Goal: Task Accomplishment & Management: Manage account settings

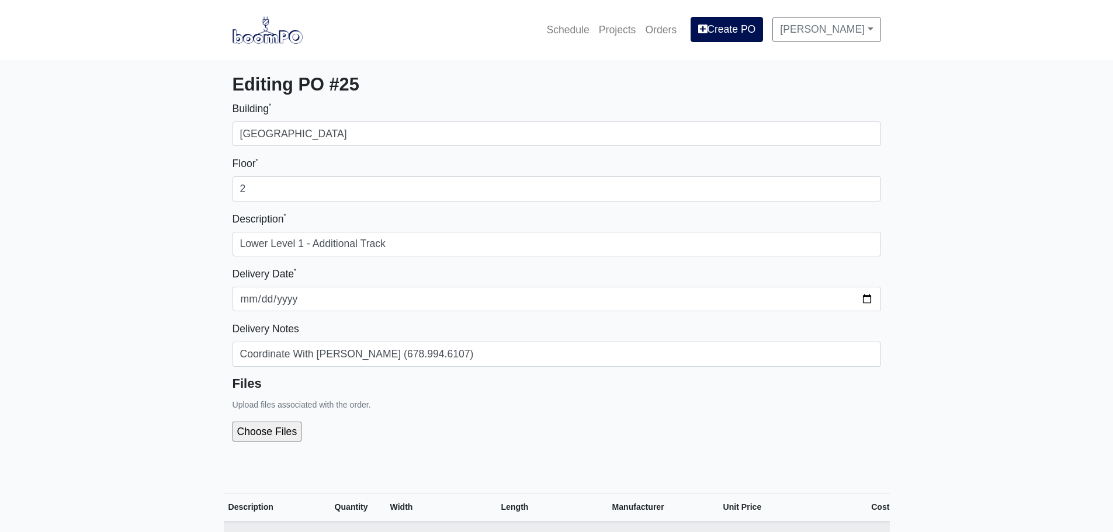
select select
click at [247, 44] on link at bounding box center [267, 30] width 70 height 32
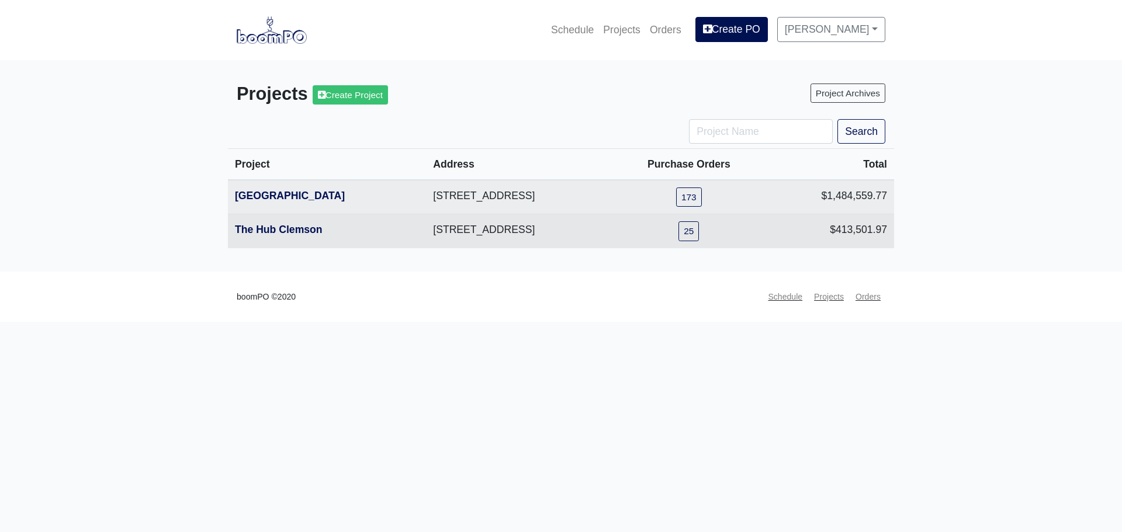
click at [268, 238] on th "The Hub Clemson" at bounding box center [327, 231] width 198 height 34
click at [268, 234] on link "The Hub Clemson" at bounding box center [279, 230] width 88 height 12
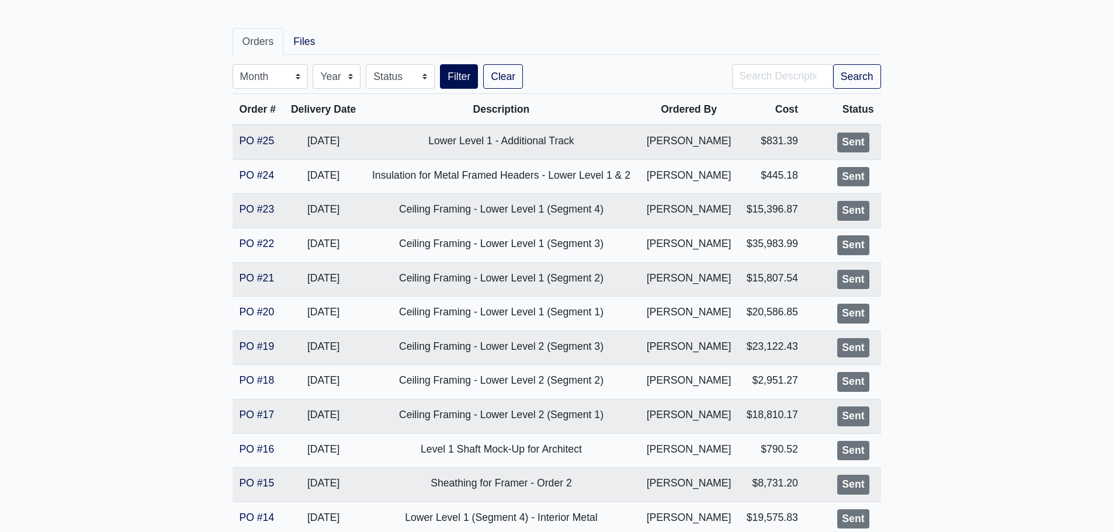
scroll to position [175, 0]
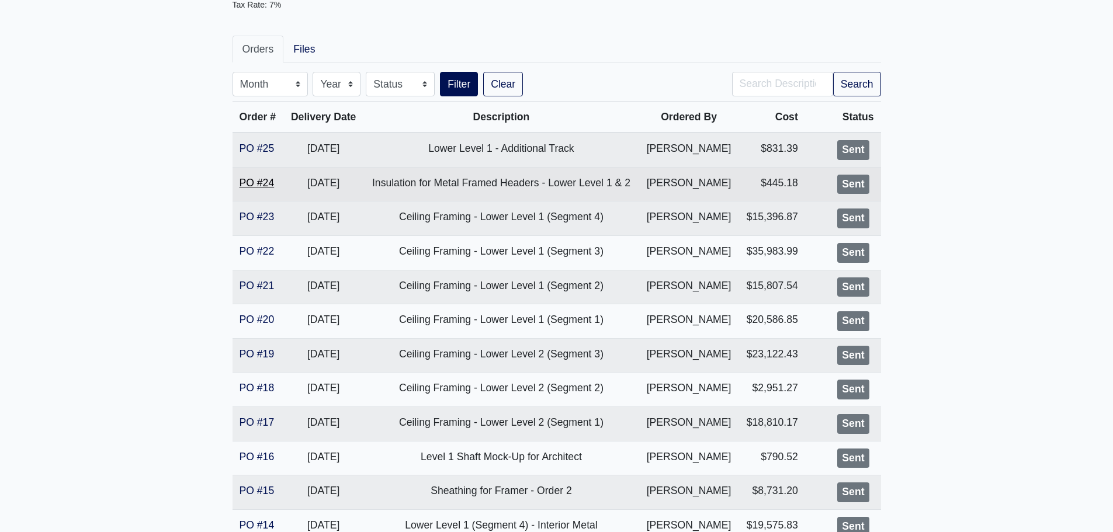
click at [258, 188] on link "PO #24" at bounding box center [256, 183] width 35 height 12
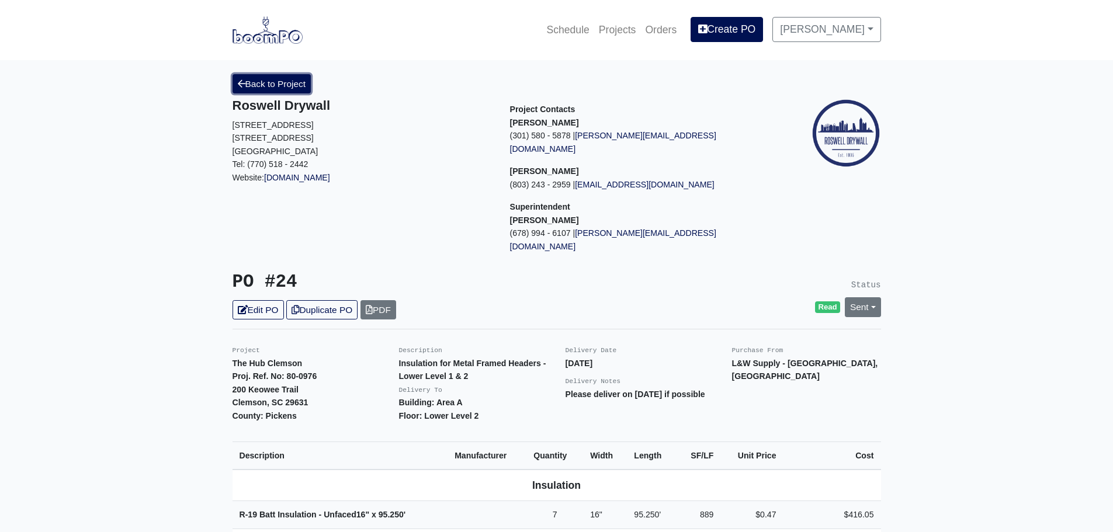
click at [256, 91] on link "Back to Project" at bounding box center [271, 83] width 79 height 19
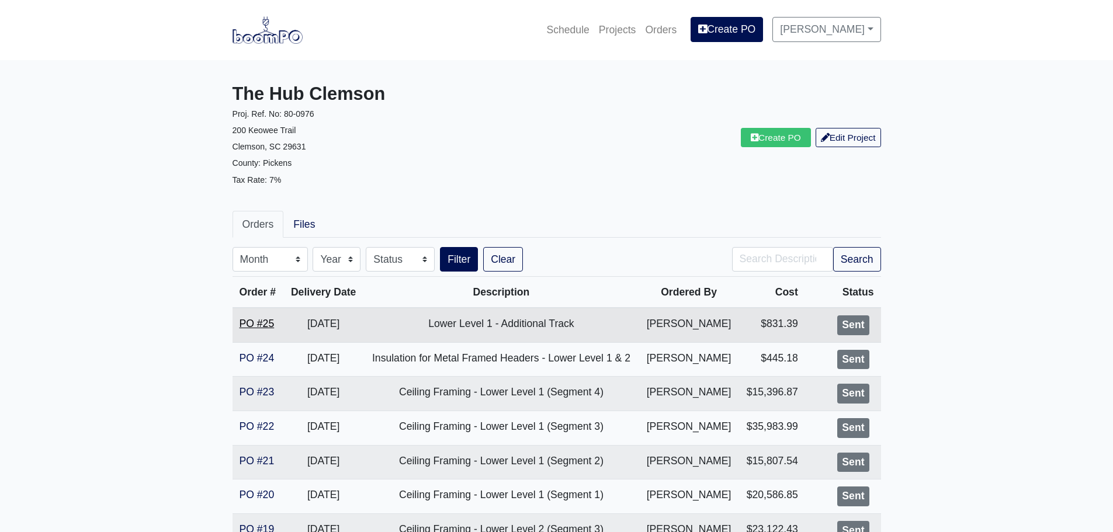
click at [264, 321] on link "PO #25" at bounding box center [256, 324] width 35 height 12
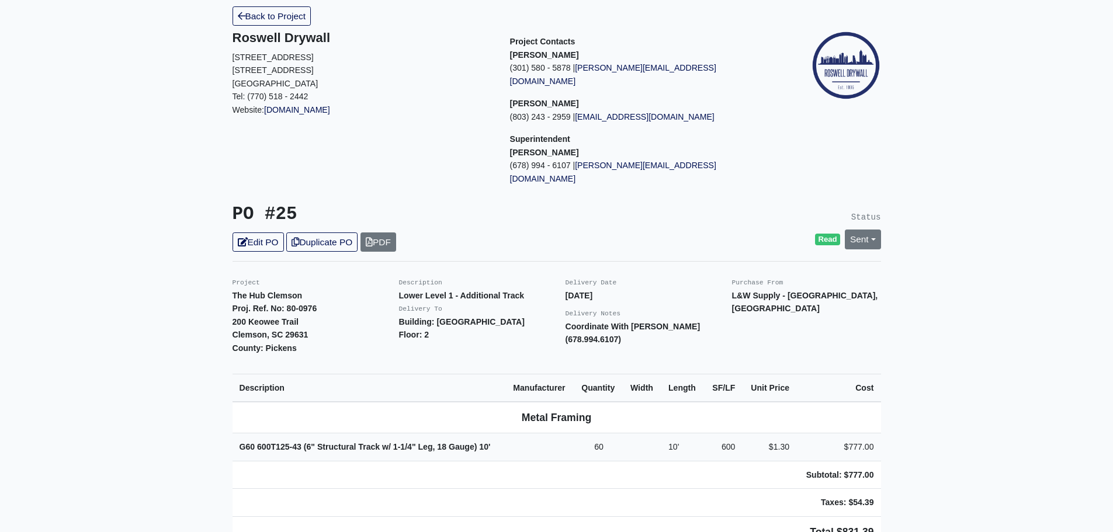
scroll to position [58, 0]
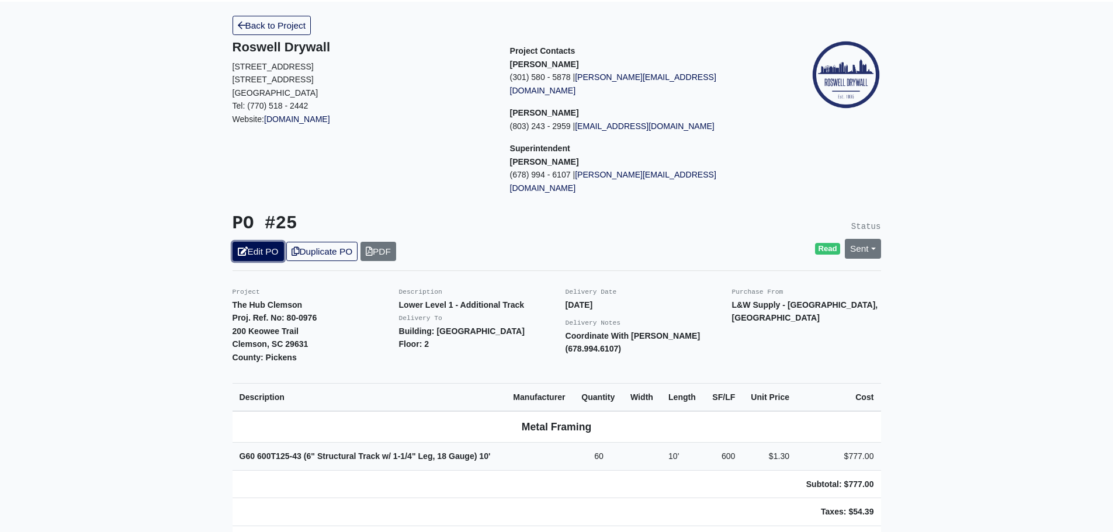
click at [273, 242] on link "Edit PO" at bounding box center [257, 251] width 51 height 19
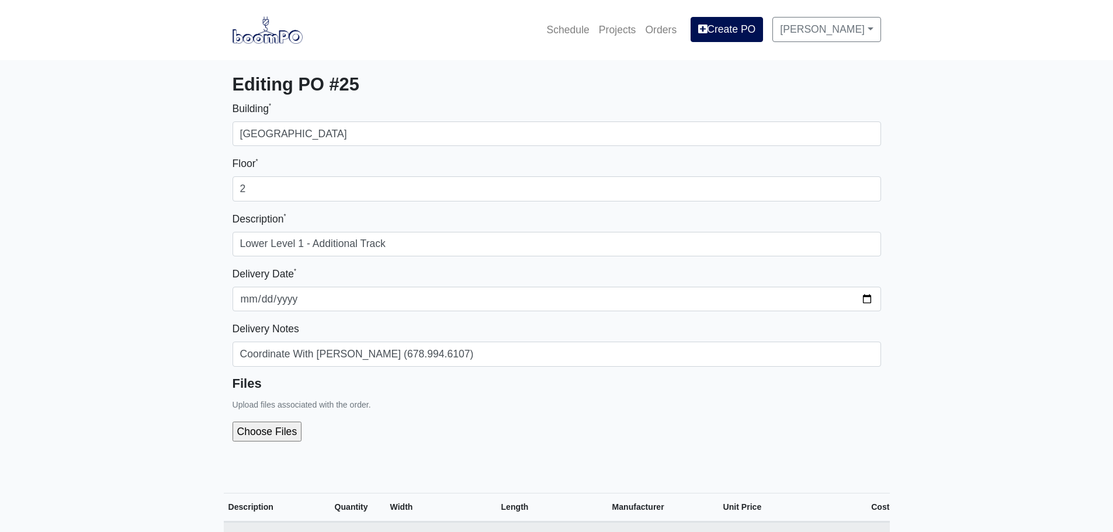
select select
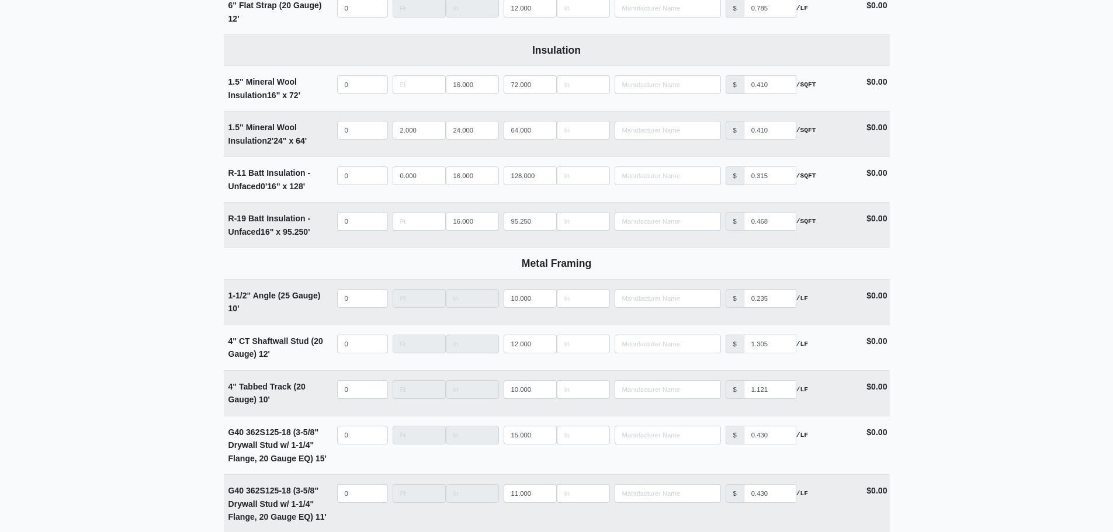
scroll to position [2044, 0]
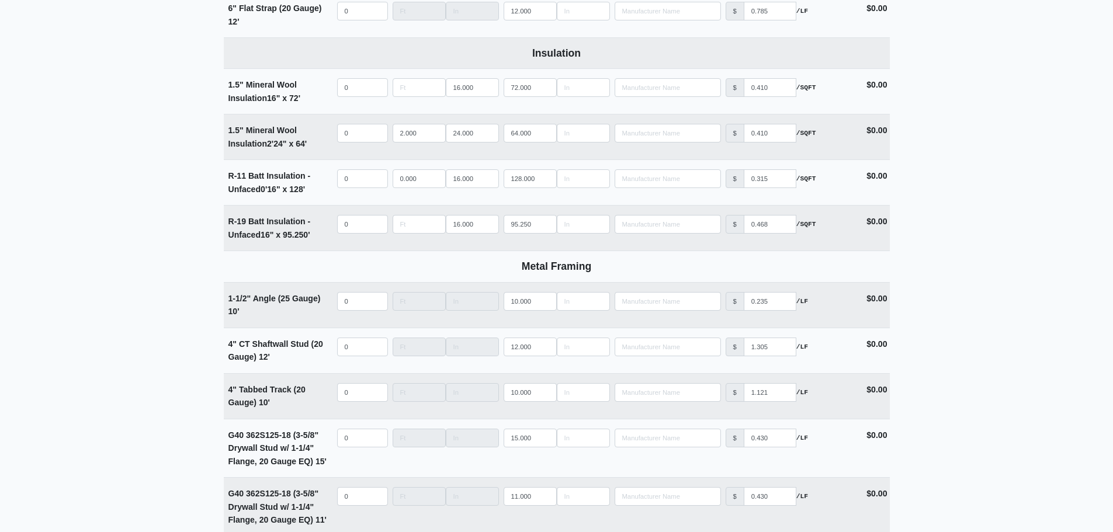
click at [964, 91] on main "Editing PO #25 Building * Main Building Floor * 2 Description * Lower Level 1 -…" at bounding box center [556, 482] width 1113 height 4932
click at [975, 124] on main "Editing PO #25 Building * Main Building Floor * 2 Description * Lower Level 1 -…" at bounding box center [556, 482] width 1113 height 4932
click at [966, 126] on main "Editing PO #25 Building * Main Building Floor * 2 Description * Lower Level 1 -…" at bounding box center [556, 482] width 1113 height 4932
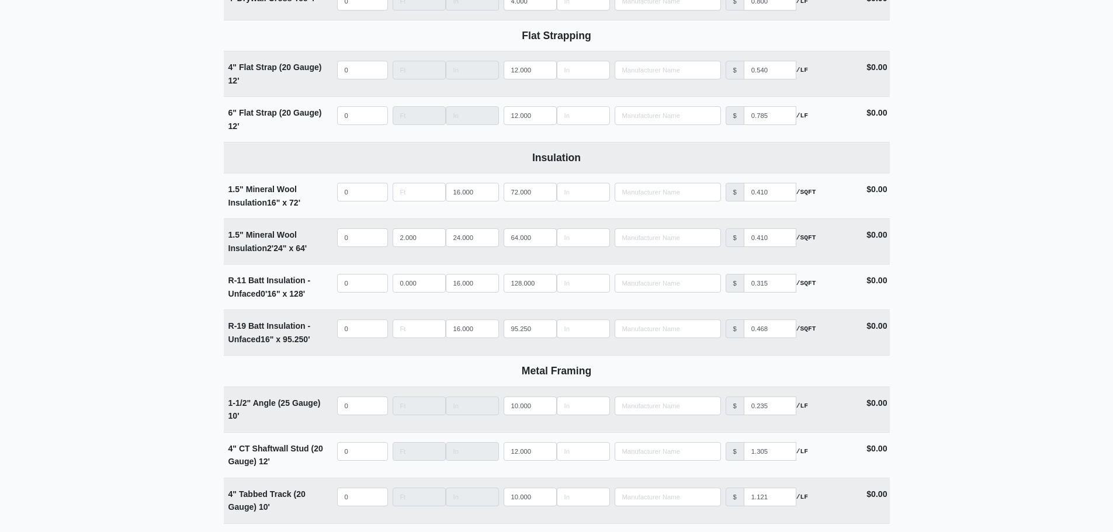
scroll to position [1928, 0]
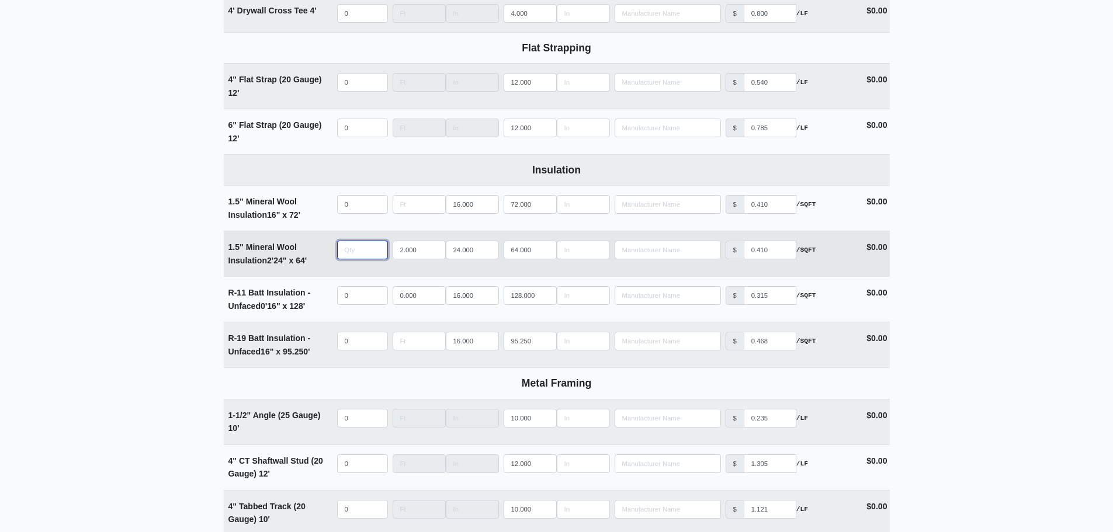
click at [359, 259] on input "quantity" at bounding box center [362, 250] width 51 height 19
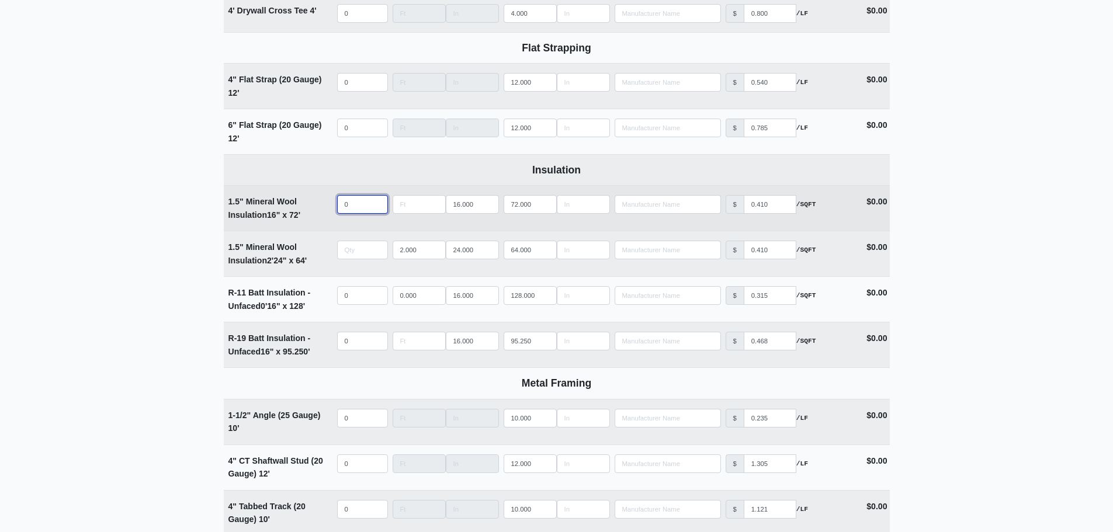
type input "0"
click at [352, 213] on input "quantity" at bounding box center [362, 204] width 51 height 19
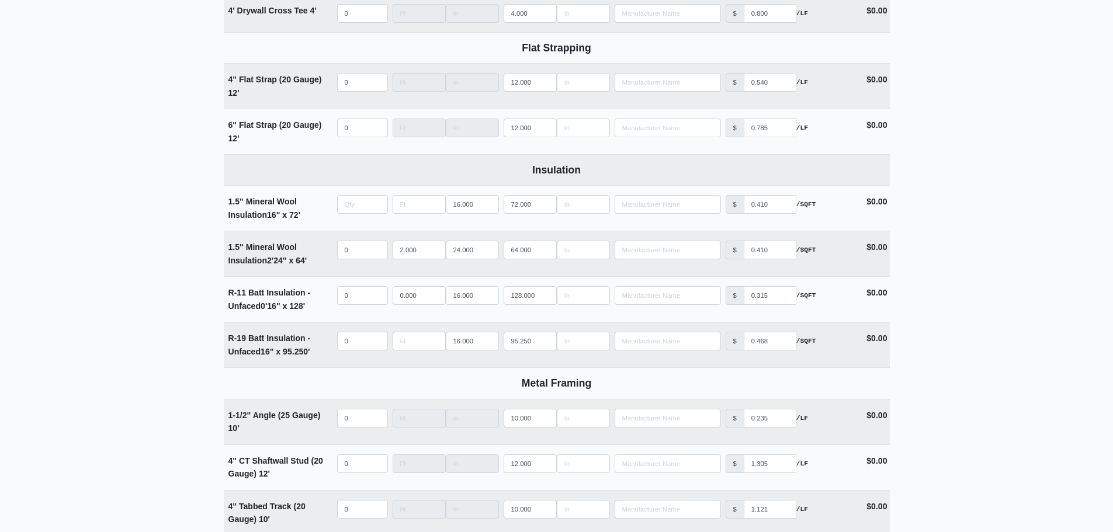
type input "0"
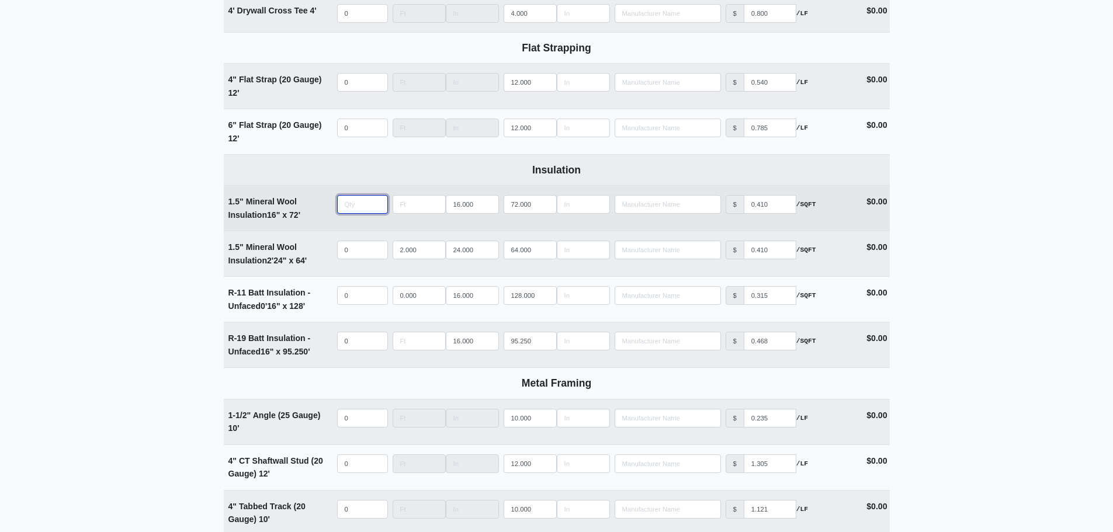
click at [356, 212] on input "quantity" at bounding box center [362, 204] width 51 height 19
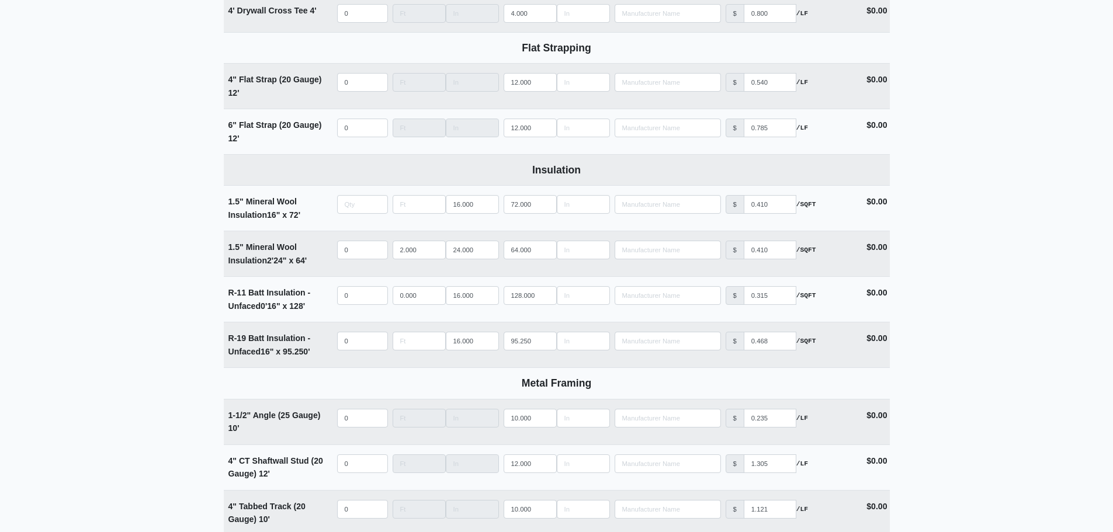
type input "0"
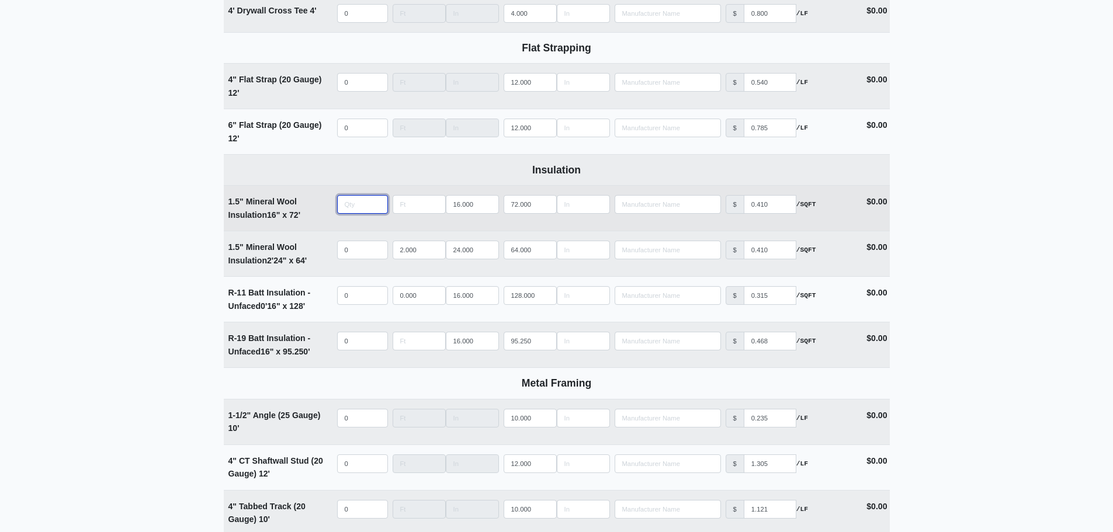
click at [344, 213] on input "quantity" at bounding box center [362, 204] width 51 height 19
type input "15"
select select
type input "1"
select select
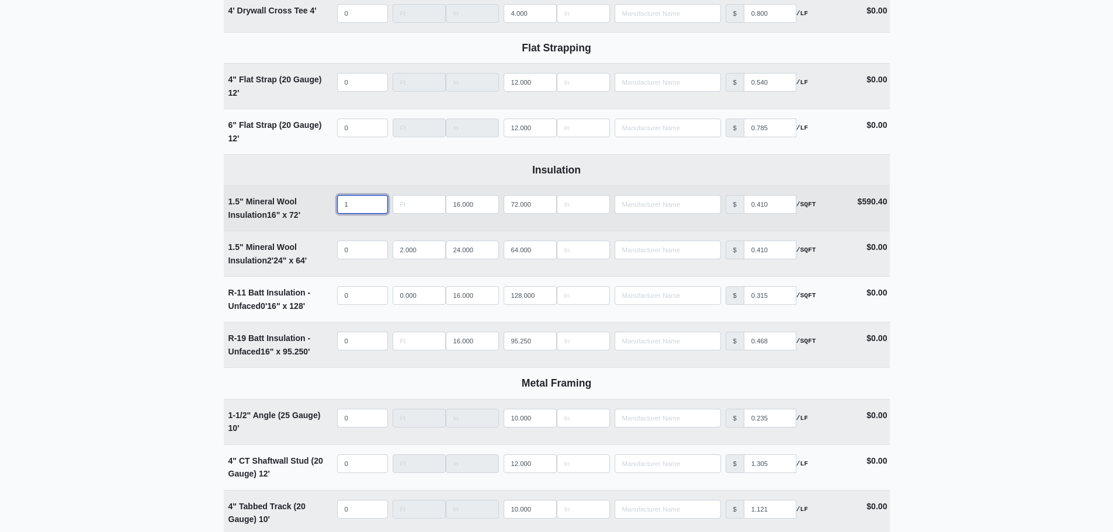
select select
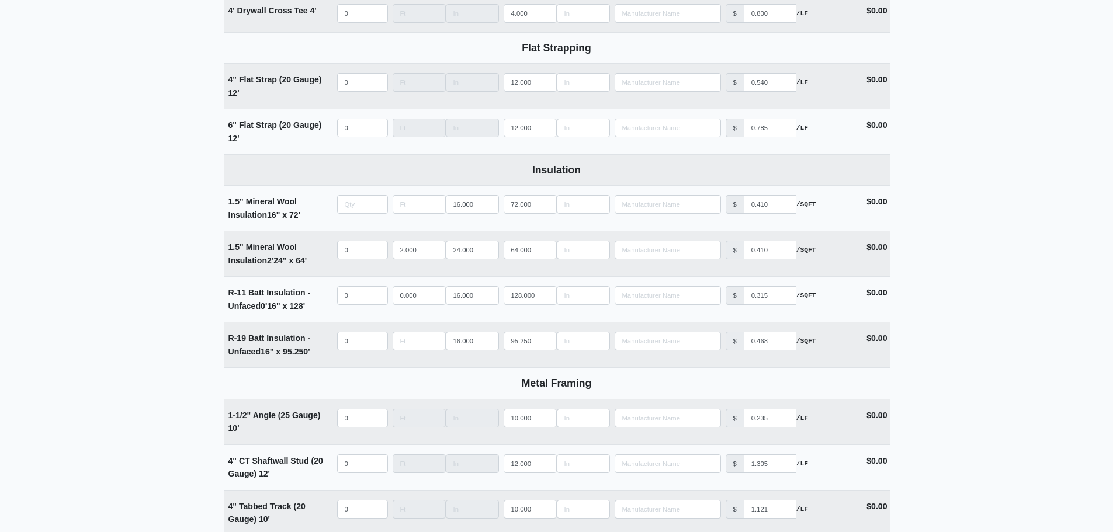
type input "0"
click at [350, 256] on input "quantity" at bounding box center [362, 250] width 51 height 19
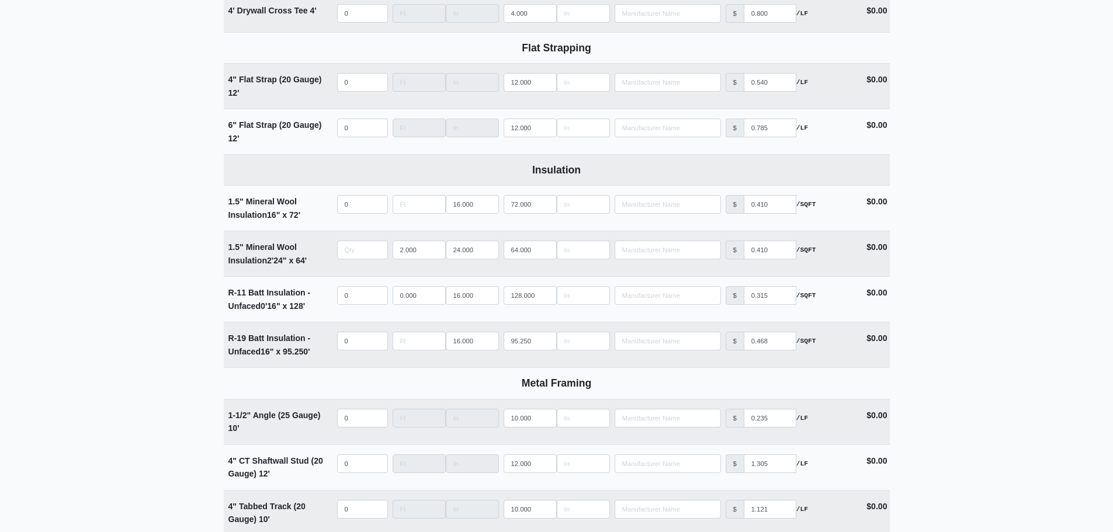
type input "0"
click at [364, 255] on input "quantity" at bounding box center [362, 250] width 51 height 19
type input "0"
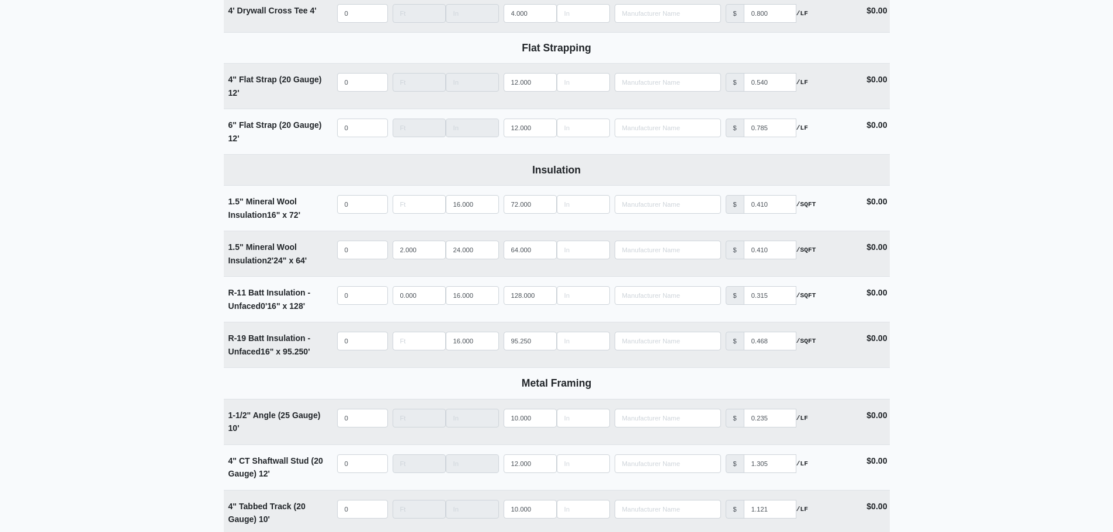
click at [357, 253] on input "quantity" at bounding box center [362, 250] width 51 height 19
type input "0"
click at [356, 252] on input "quantity" at bounding box center [362, 250] width 51 height 19
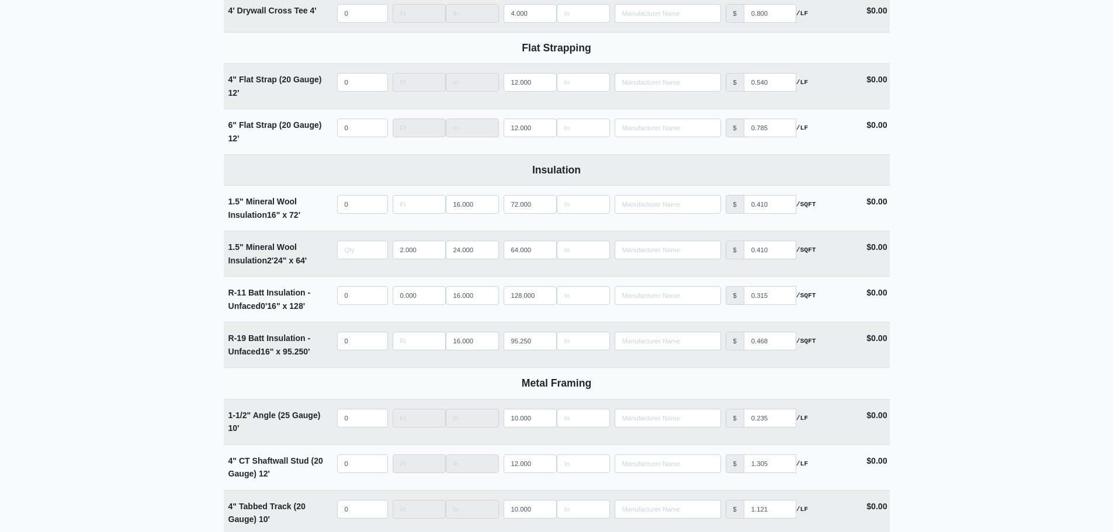
type input "0"
click at [355, 256] on input "quantity" at bounding box center [362, 250] width 51 height 19
type input "0"
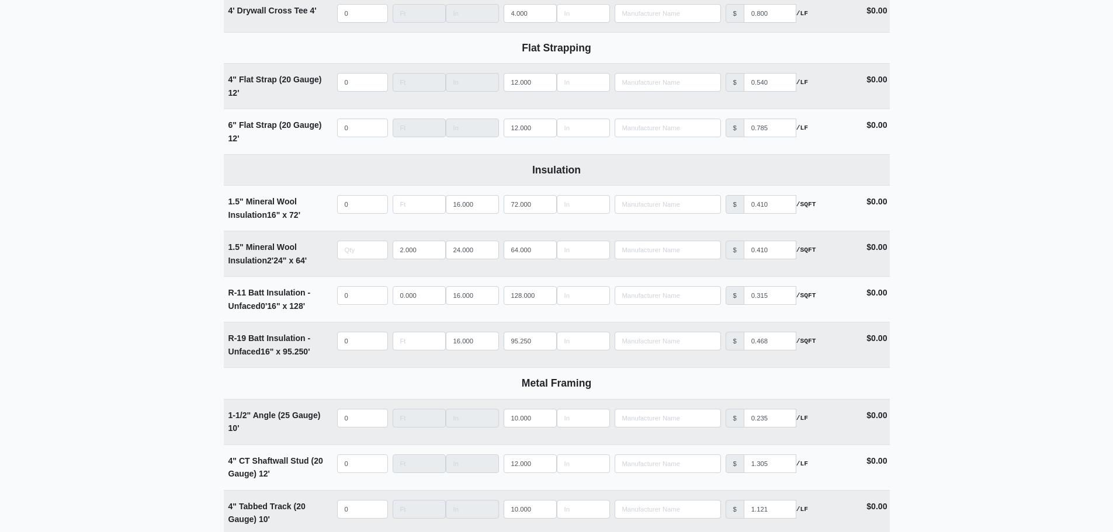
type input "0"
click at [366, 256] on input "quantity" at bounding box center [362, 250] width 51 height 19
type input "0"
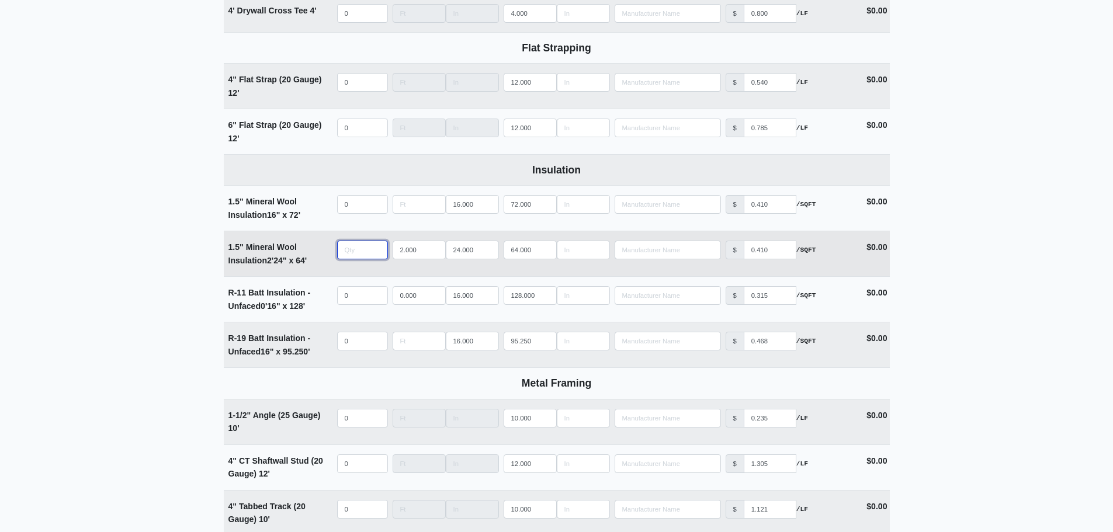
click at [345, 259] on input "quantity" at bounding box center [362, 250] width 51 height 19
type input "0"
click at [356, 254] on input "quantity" at bounding box center [362, 250] width 51 height 19
type input "1"
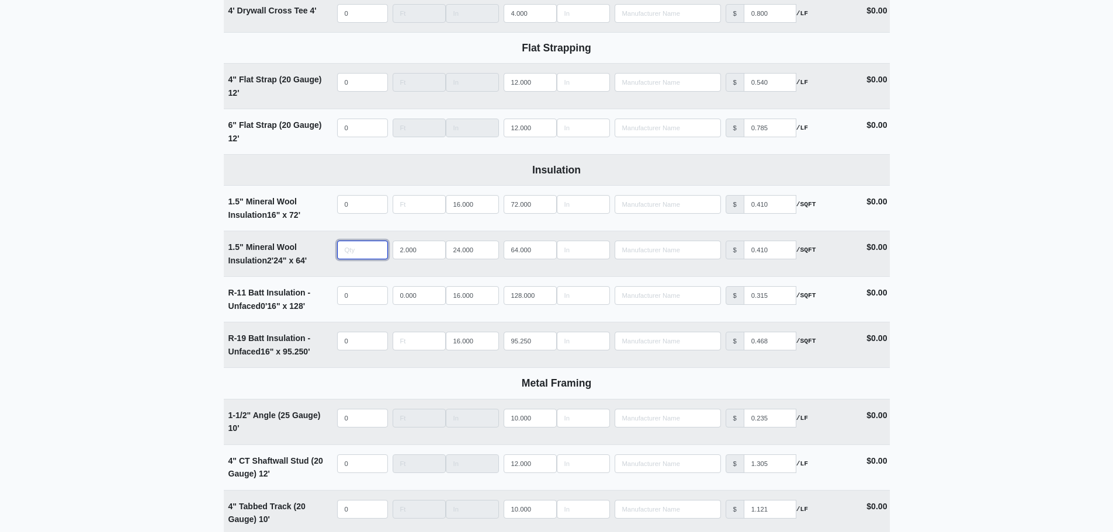
select select
type input "10"
select select
type input "100"
select select
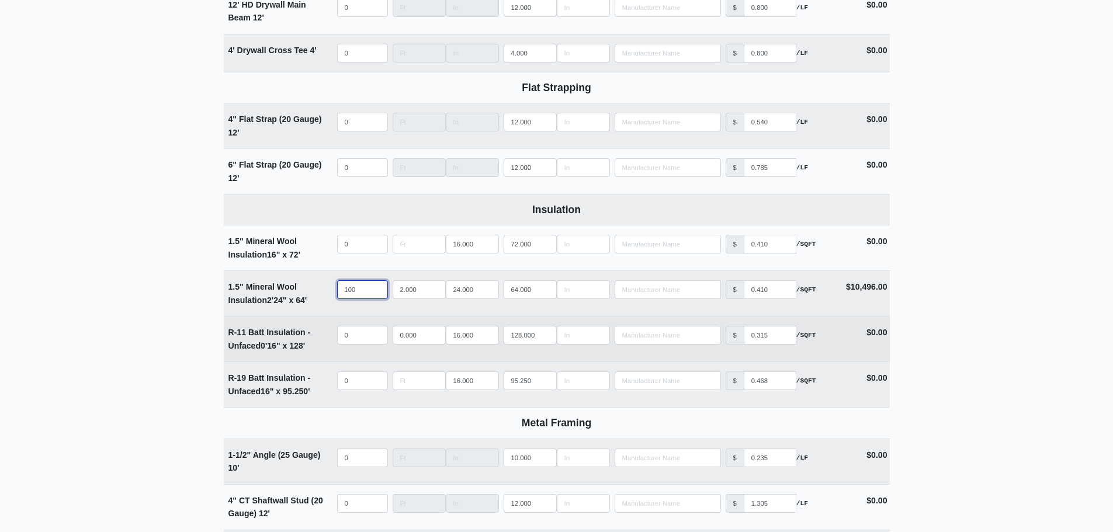
scroll to position [1889, 0]
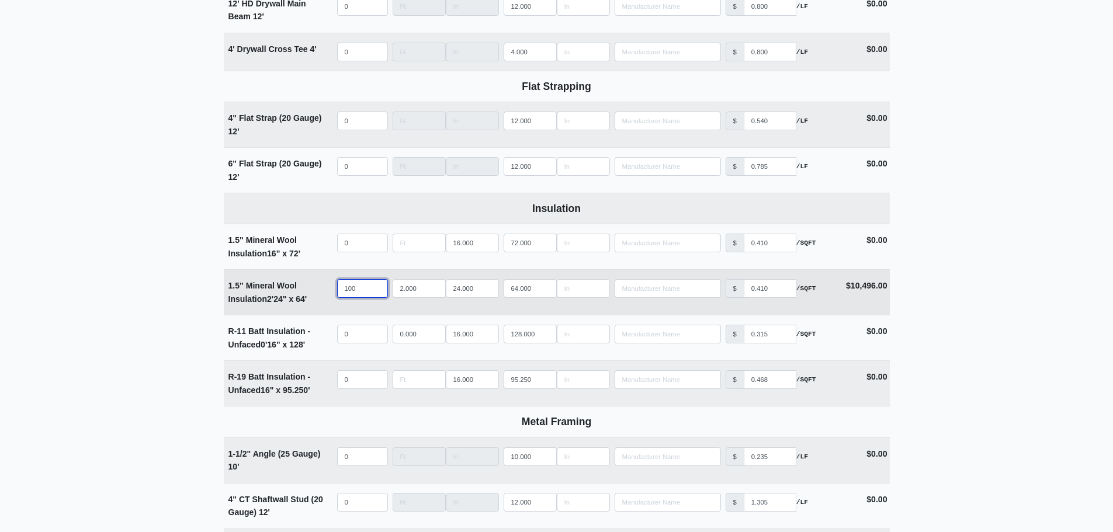
drag, startPoint x: 362, startPoint y: 293, endPoint x: 289, endPoint y: 301, distance: 74.1
click at [289, 301] on tr "1.5" Mineral Wool Insulation 2' 24" x 64' Qty 100 Width 2.000 24.000 Length 64.…" at bounding box center [557, 292] width 666 height 46
select select
type input "0"
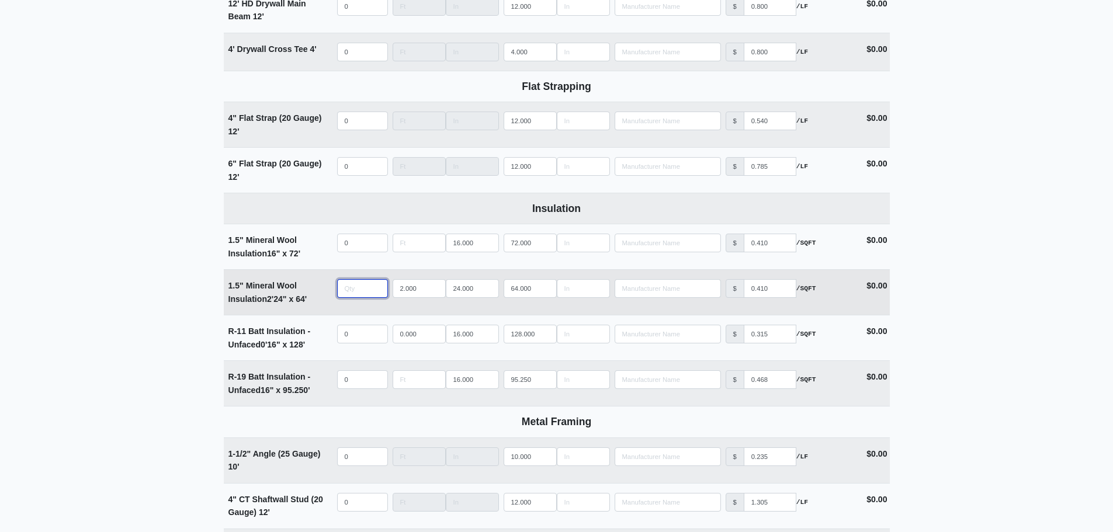
click at [349, 288] on input "quantity" at bounding box center [362, 288] width 51 height 19
type input "0"
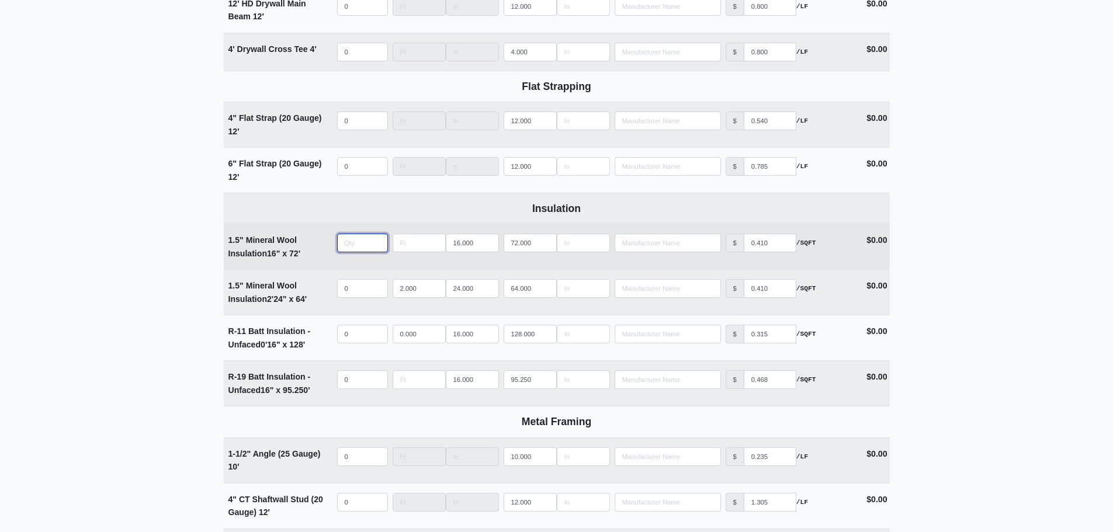
click at [355, 251] on input "quantity" at bounding box center [362, 243] width 51 height 19
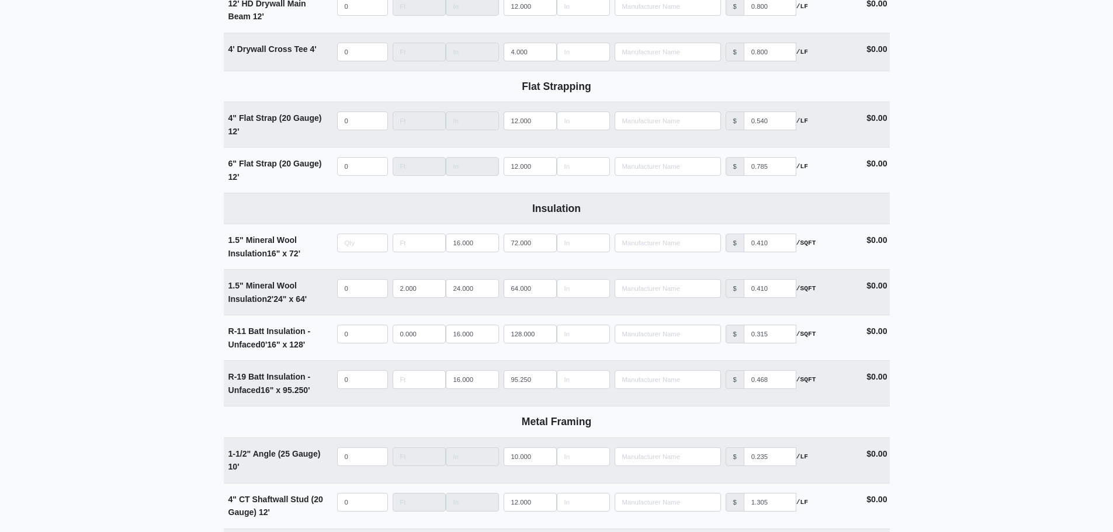
type input "0"
click at [356, 291] on input "quantity" at bounding box center [362, 288] width 51 height 19
type input "0"
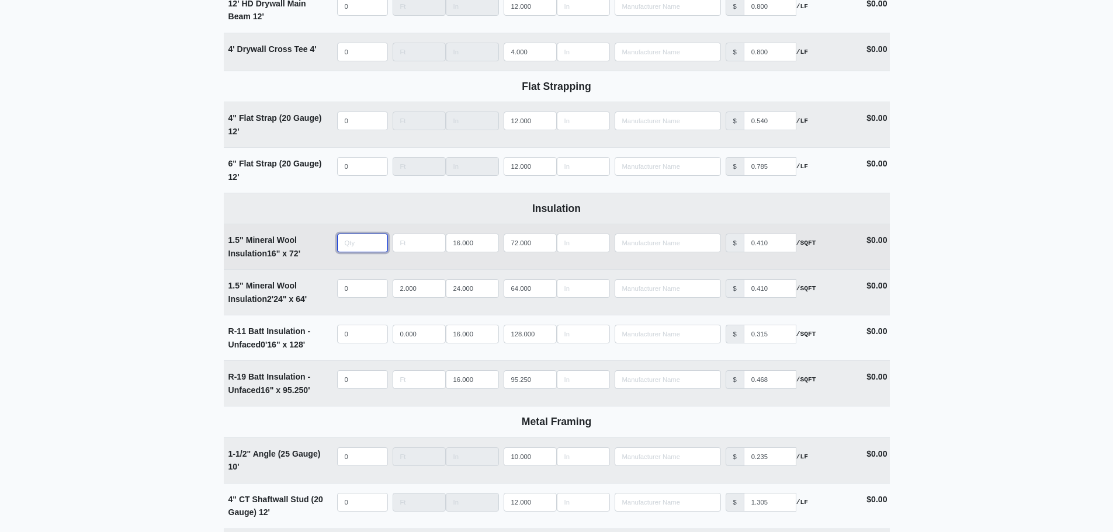
click at [370, 247] on input "quantity" at bounding box center [362, 243] width 51 height 19
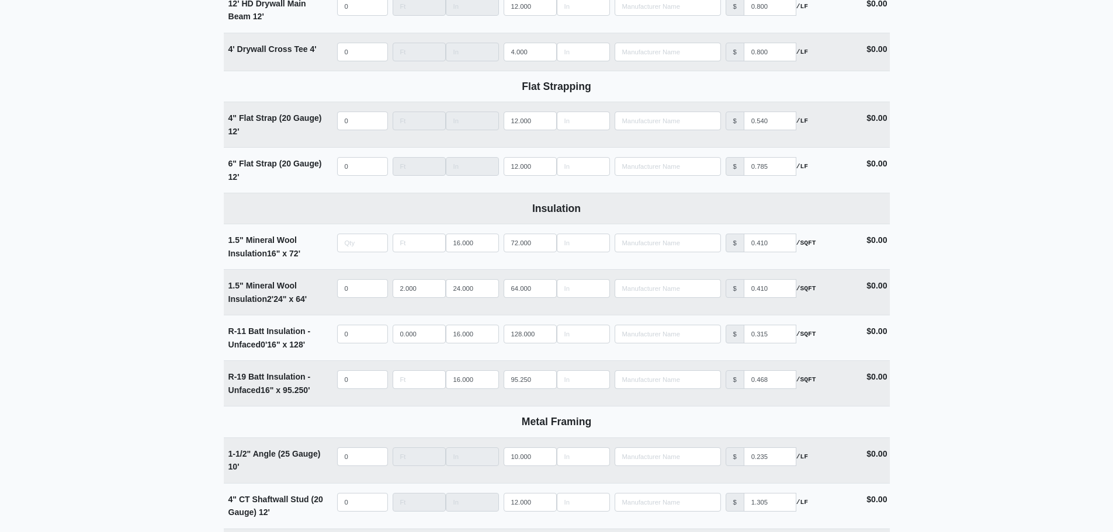
type input "0"
click at [360, 297] on input "quantity" at bounding box center [362, 288] width 51 height 19
type input "0"
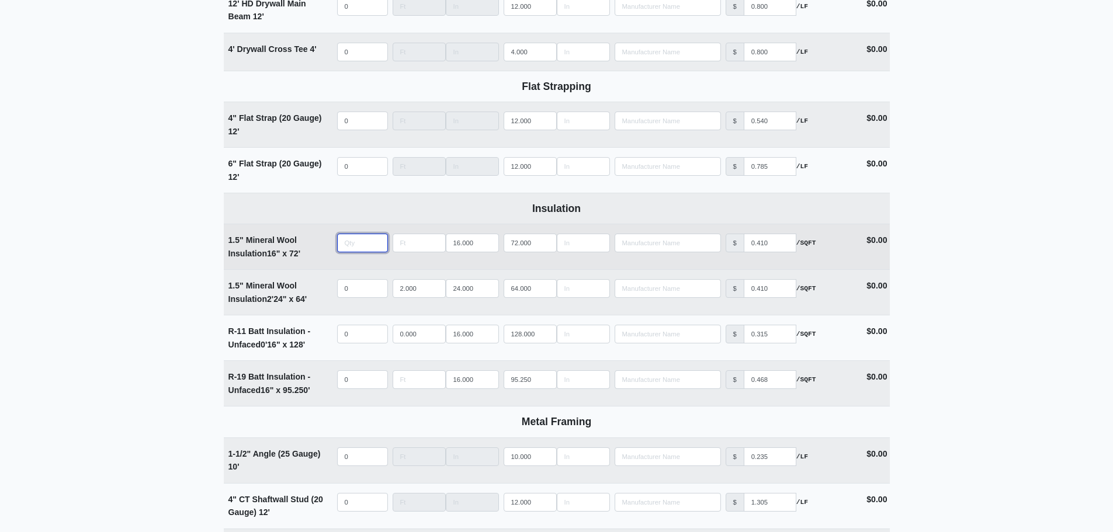
click at [348, 252] on input "quantity" at bounding box center [362, 243] width 51 height 19
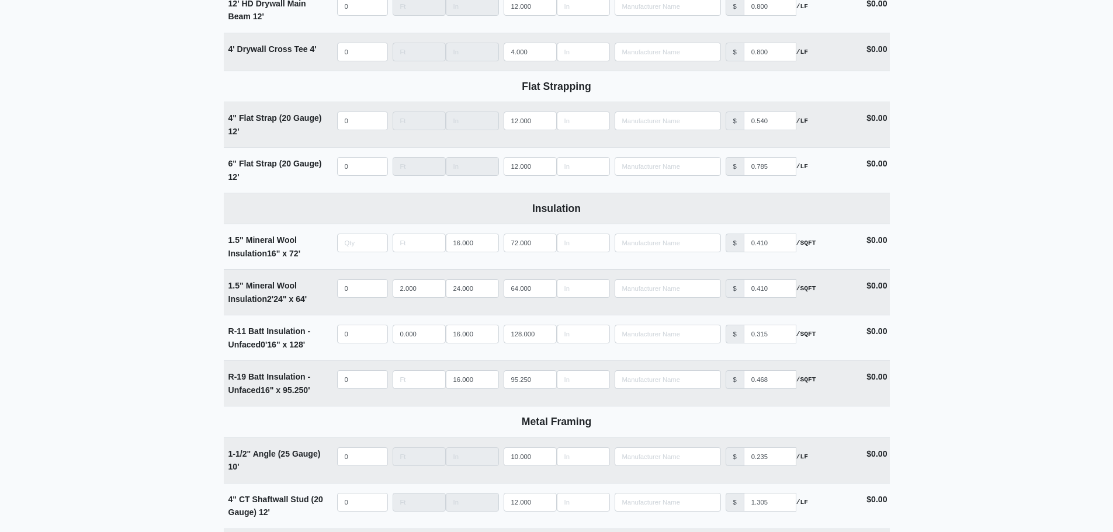
type input "0"
click at [348, 290] on input "quantity" at bounding box center [362, 288] width 51 height 19
type input "0"
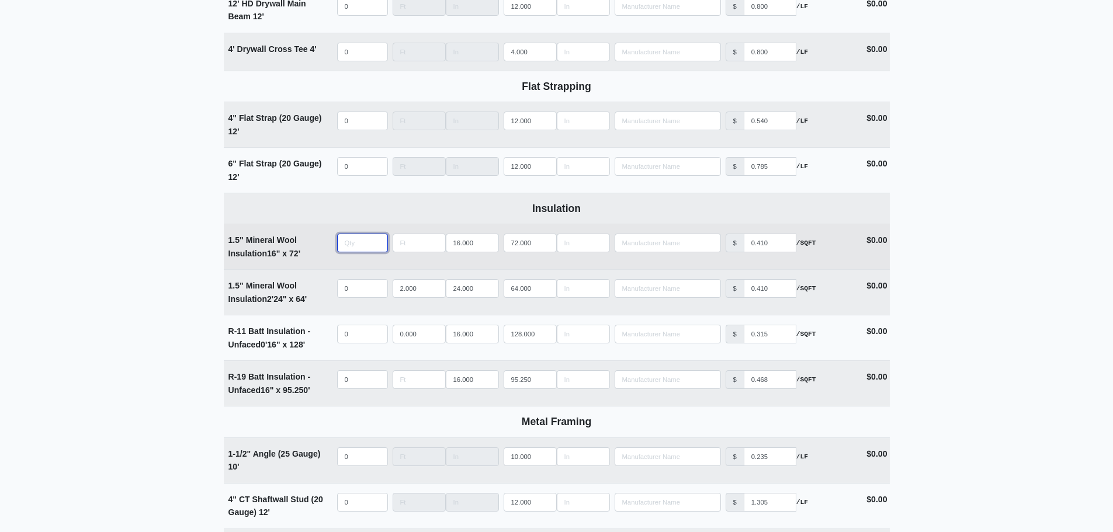
click at [344, 244] on input "quantity" at bounding box center [362, 243] width 51 height 19
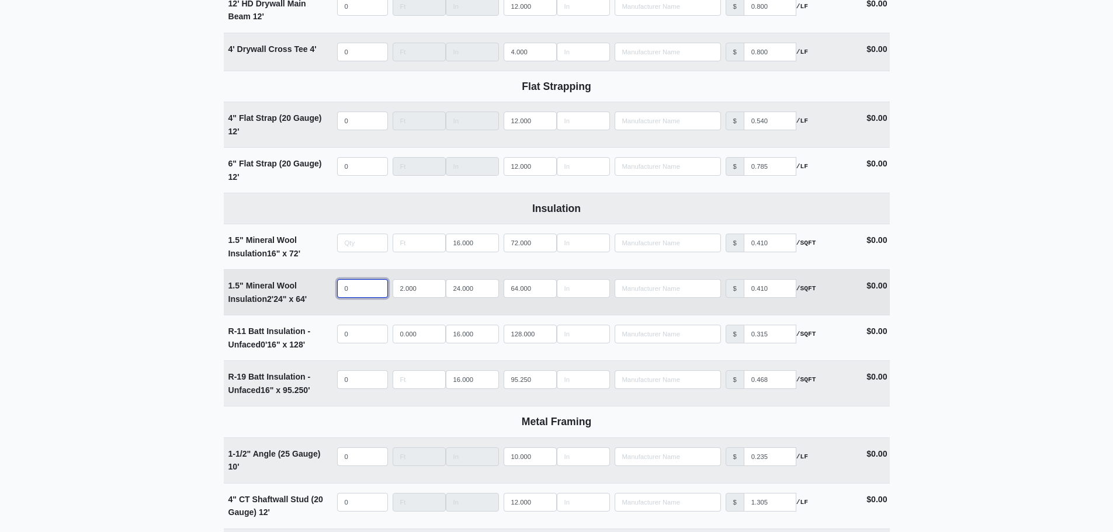
type input "0"
click at [354, 292] on input "quantity" at bounding box center [362, 288] width 51 height 19
type input "3"
select select
type input "30"
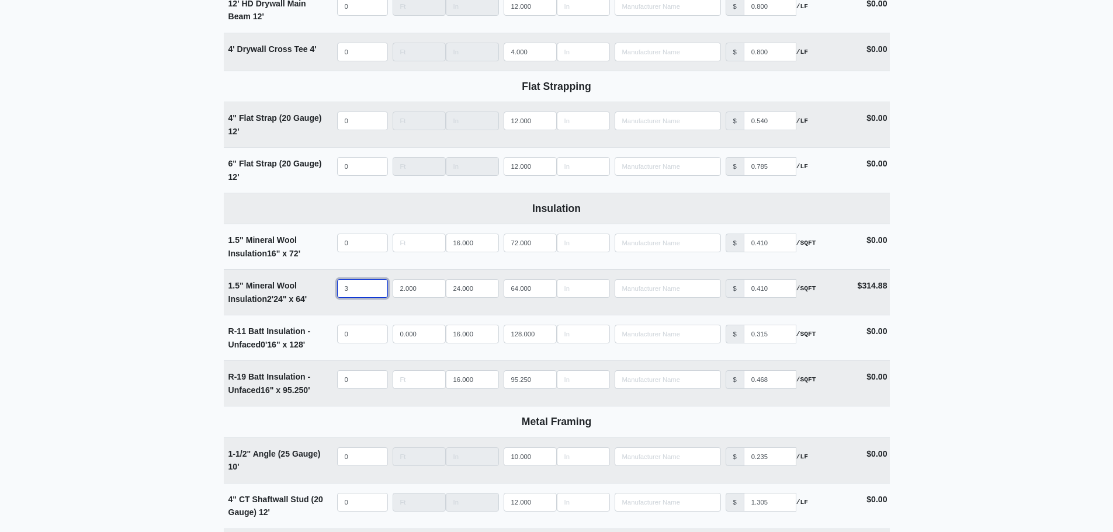
select select
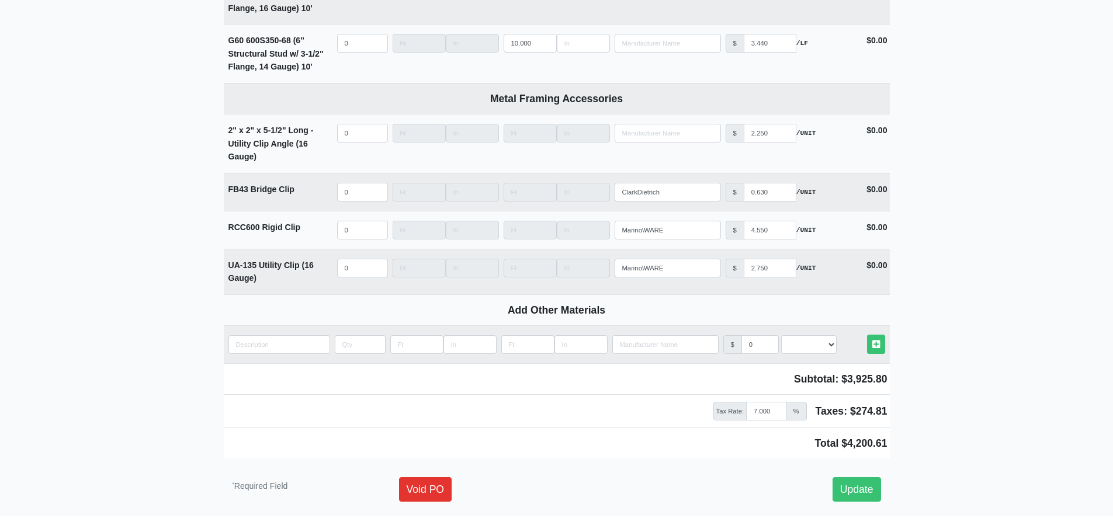
scroll to position [4518, 0]
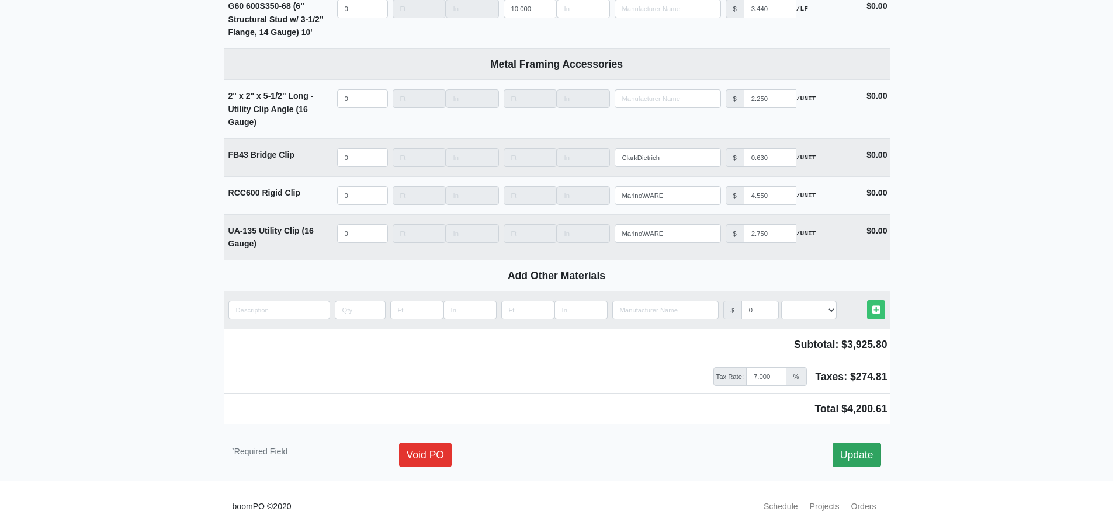
type input "30"
click at [873, 454] on link "Update" at bounding box center [856, 455] width 48 height 25
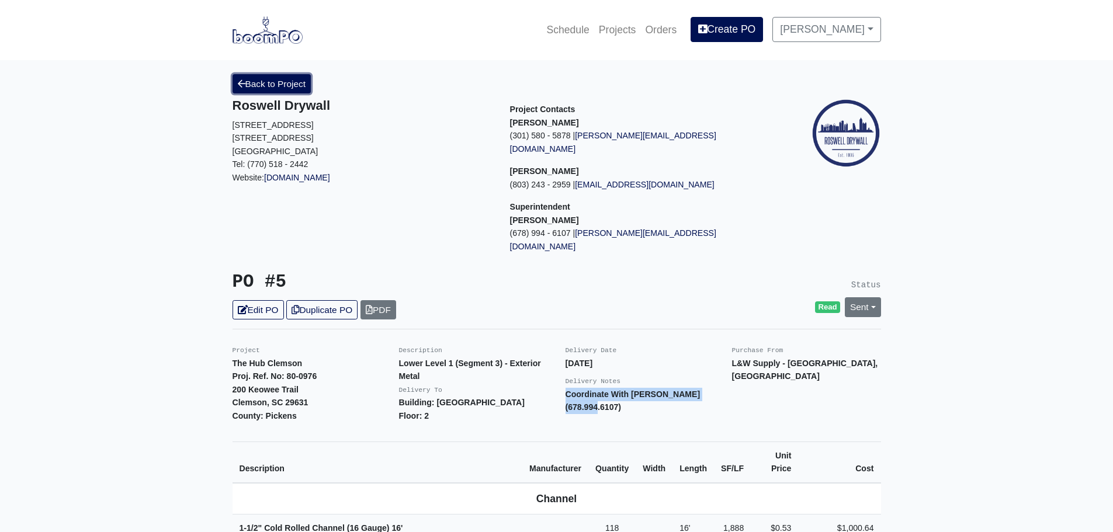
click at [268, 84] on link "Back to Project" at bounding box center [271, 83] width 79 height 19
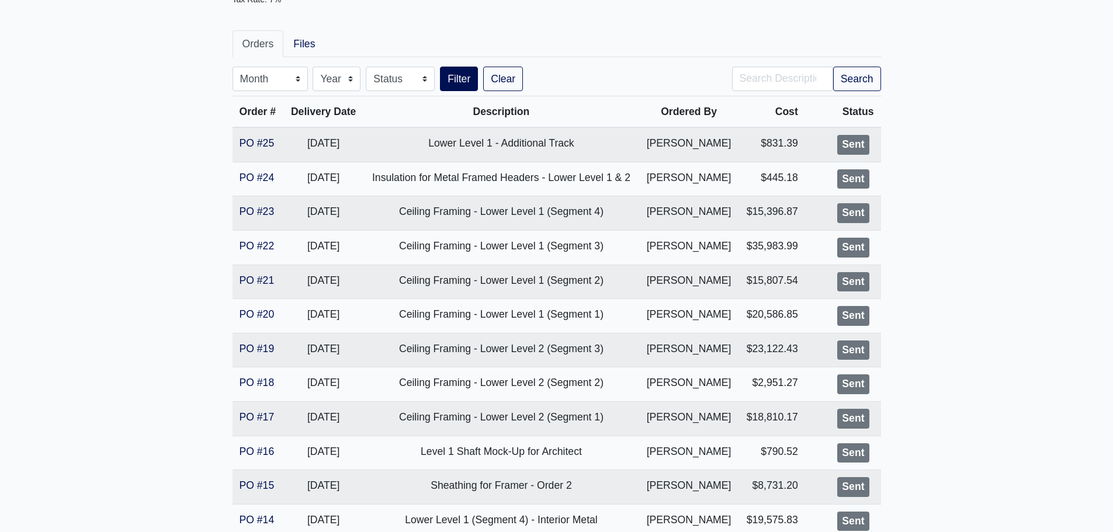
scroll to position [175, 0]
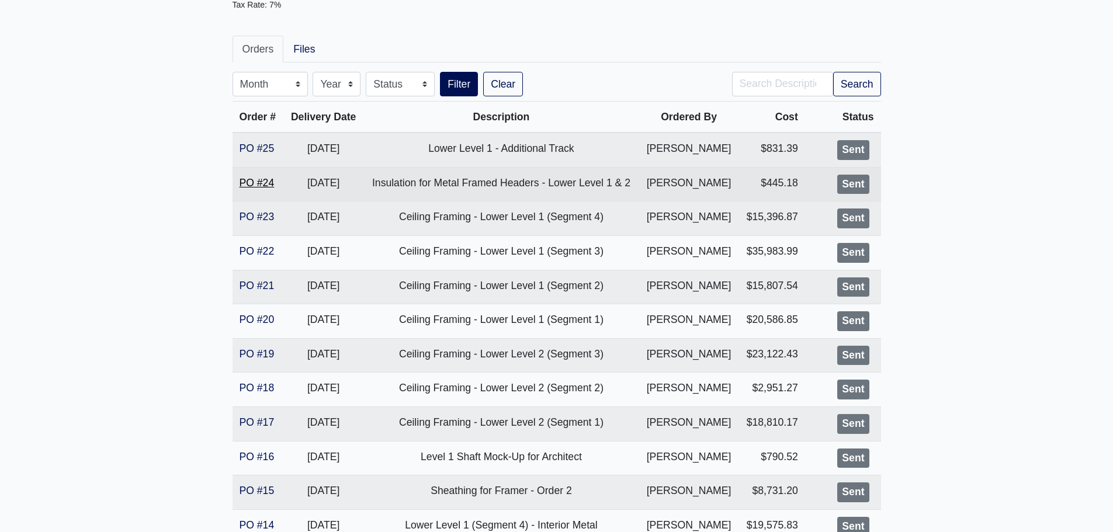
click at [252, 178] on link "PO #24" at bounding box center [256, 183] width 35 height 12
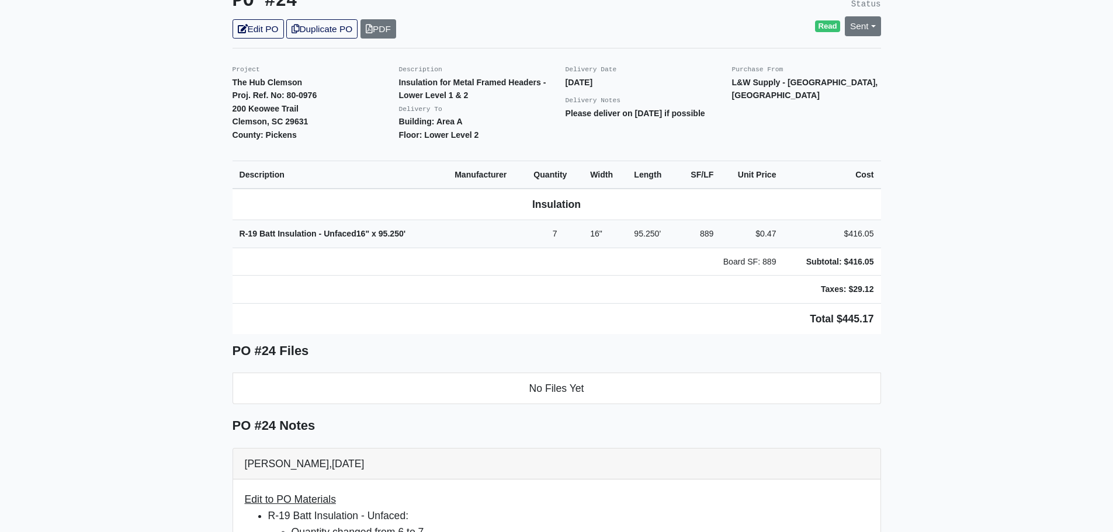
scroll to position [350, 0]
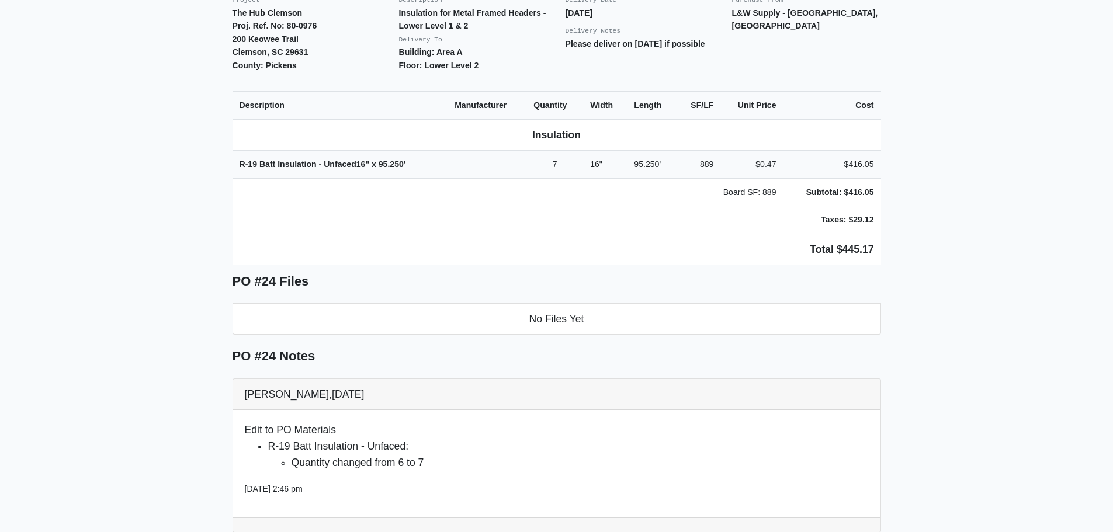
click at [176, 229] on main "Back to Project Roswell Drywall 7000 Peachtree Dunwoody Rd NE Building 5, Suite…" at bounding box center [556, 350] width 1113 height 1280
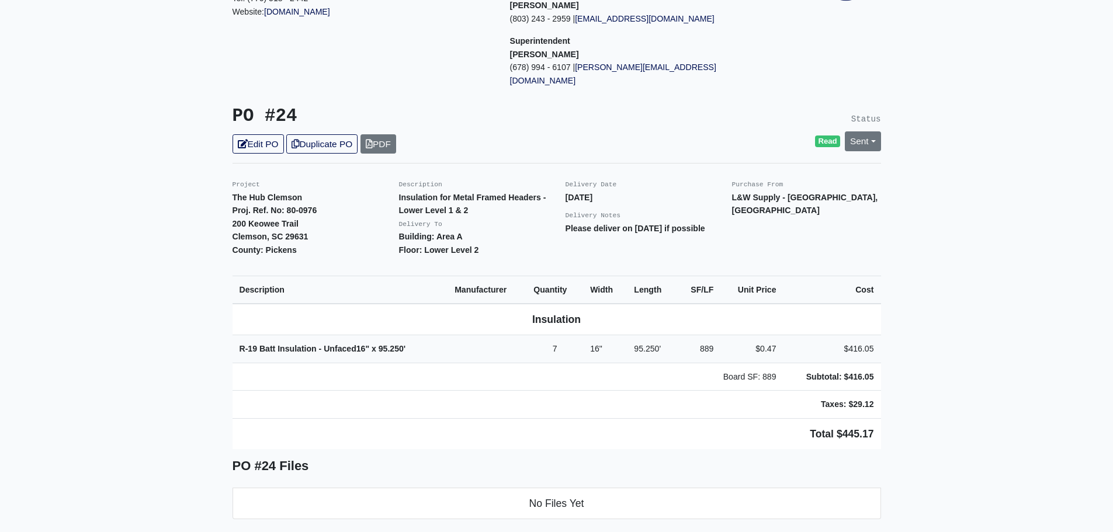
scroll to position [175, 0]
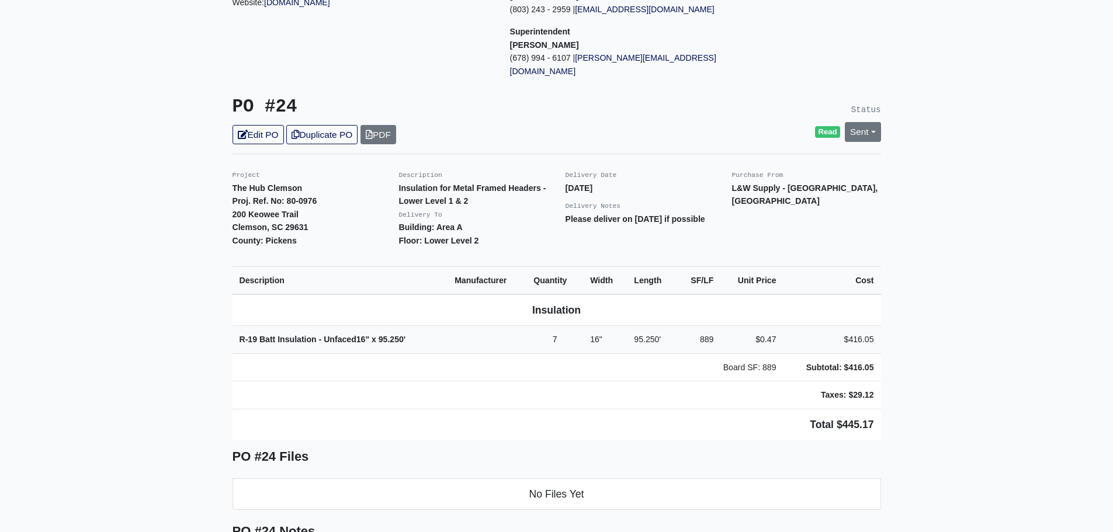
click at [194, 282] on main "Back to Project Roswell Drywall 7000 Peachtree Dunwoody Rd NE Building 5, Suite…" at bounding box center [556, 525] width 1113 height 1280
click at [198, 286] on main "Back to Project Roswell Drywall 7000 Peachtree Dunwoody Rd NE Building 5, Suite…" at bounding box center [556, 525] width 1113 height 1280
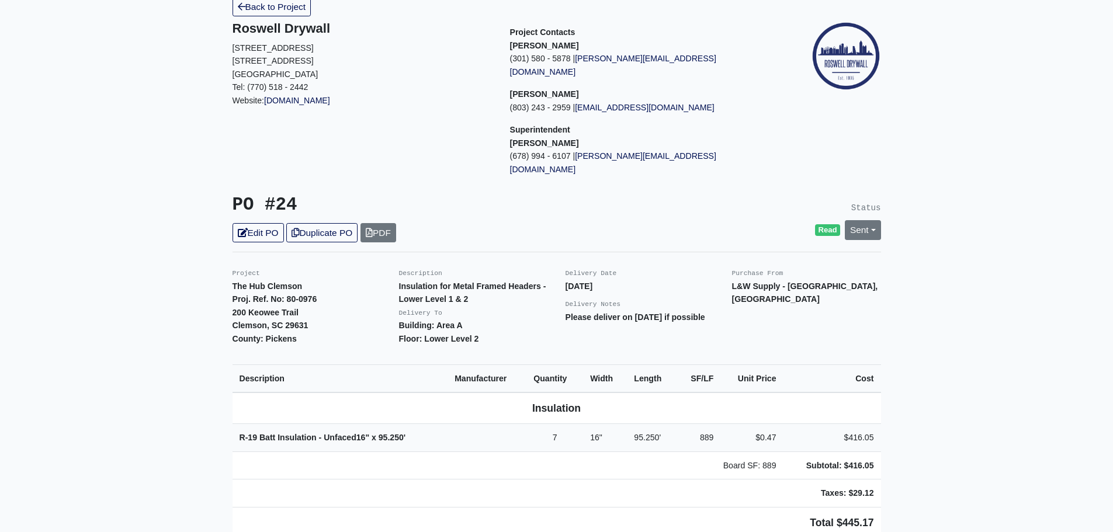
scroll to position [0, 0]
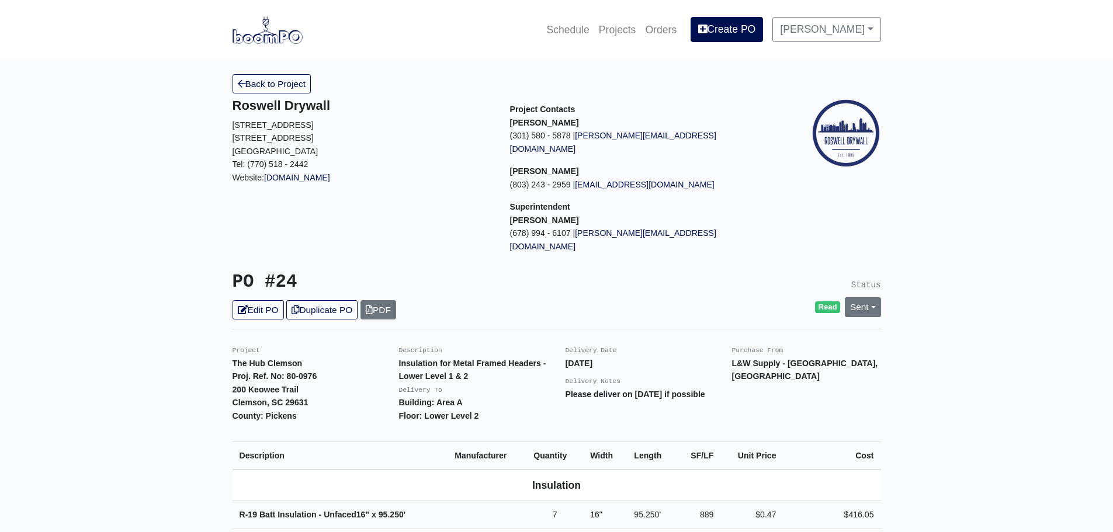
click at [268, 99] on h5 "Roswell Drywall" at bounding box center [362, 105] width 260 height 15
click at [263, 88] on link "Back to Project" at bounding box center [271, 83] width 79 height 19
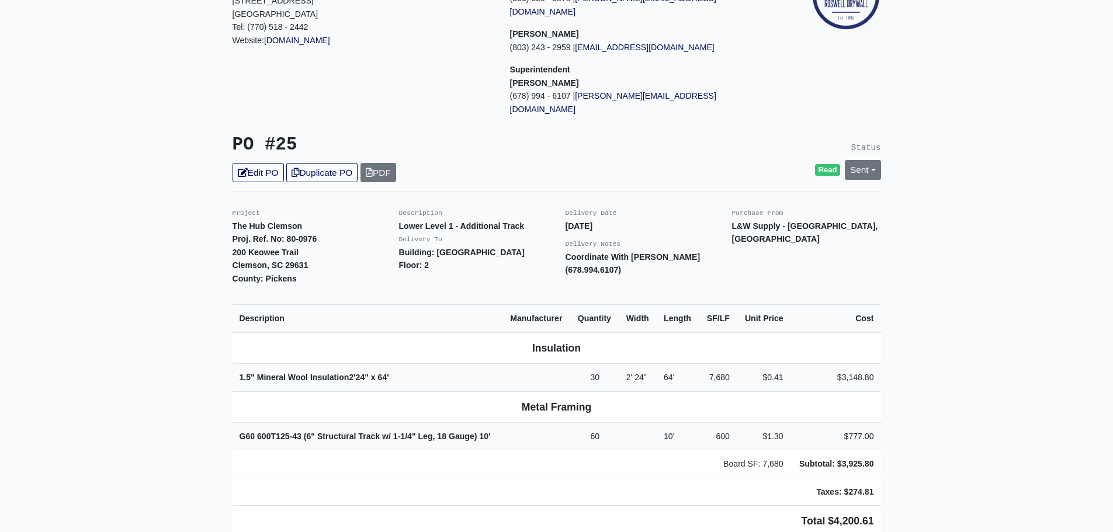
scroll to position [117, 0]
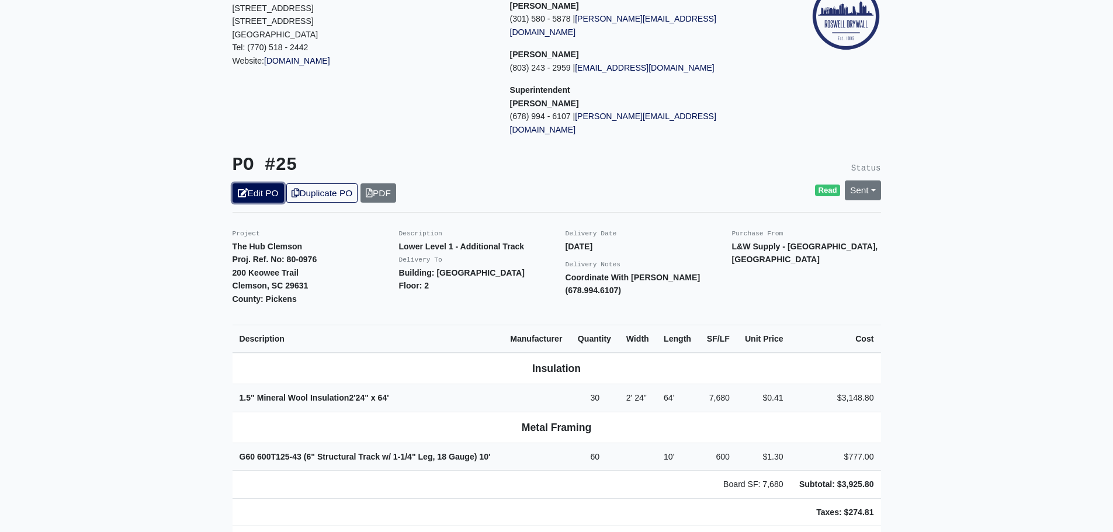
click at [260, 183] on link "Edit PO" at bounding box center [257, 192] width 51 height 19
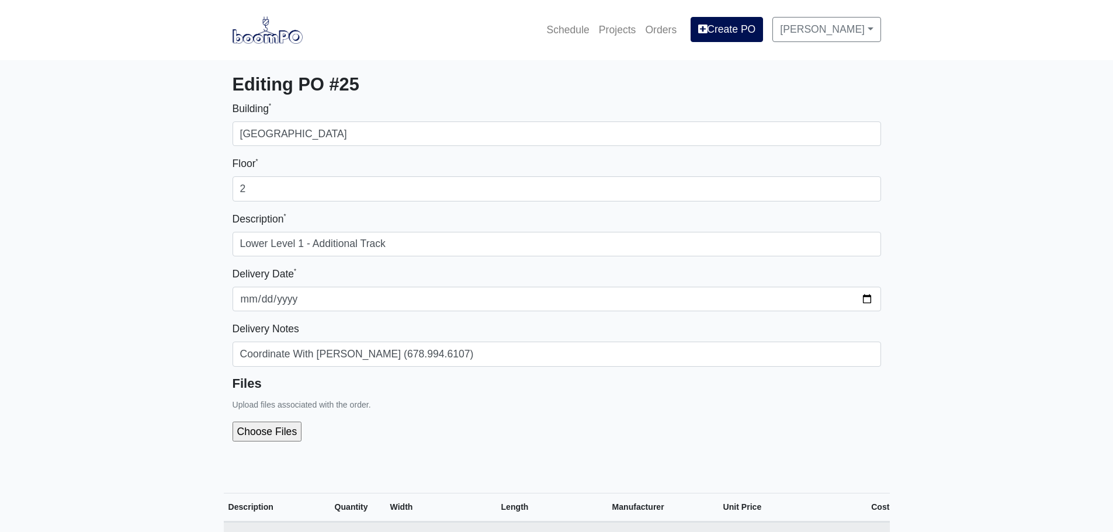
select select
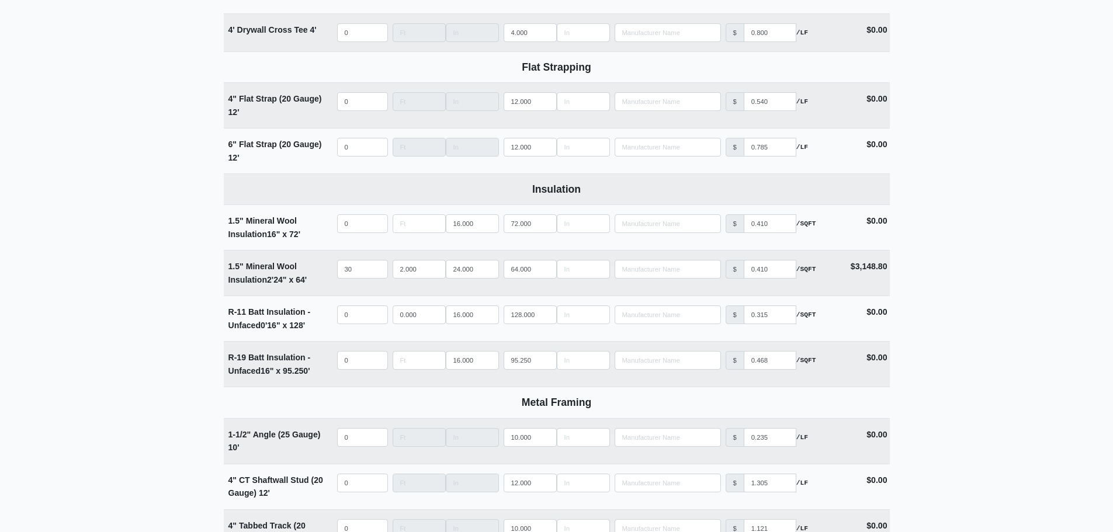
scroll to position [1811, 0]
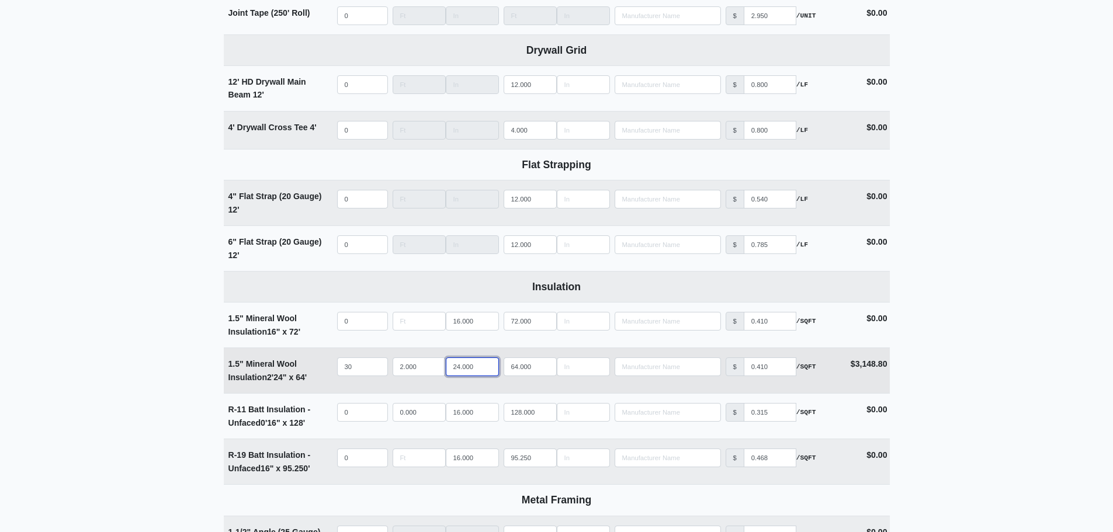
drag, startPoint x: 478, startPoint y: 370, endPoint x: 418, endPoint y: 372, distance: 60.2
click at [418, 372] on div "2.000 24.000" at bounding box center [446, 366] width 106 height 19
drag, startPoint x: 421, startPoint y: 373, endPoint x: 334, endPoint y: 376, distance: 87.1
click at [334, 376] on tr "1.5" Mineral Wool Insulation 2' 24" x 64' Qty 30 Width 2.000 24.000 Length 64.0…" at bounding box center [557, 371] width 666 height 46
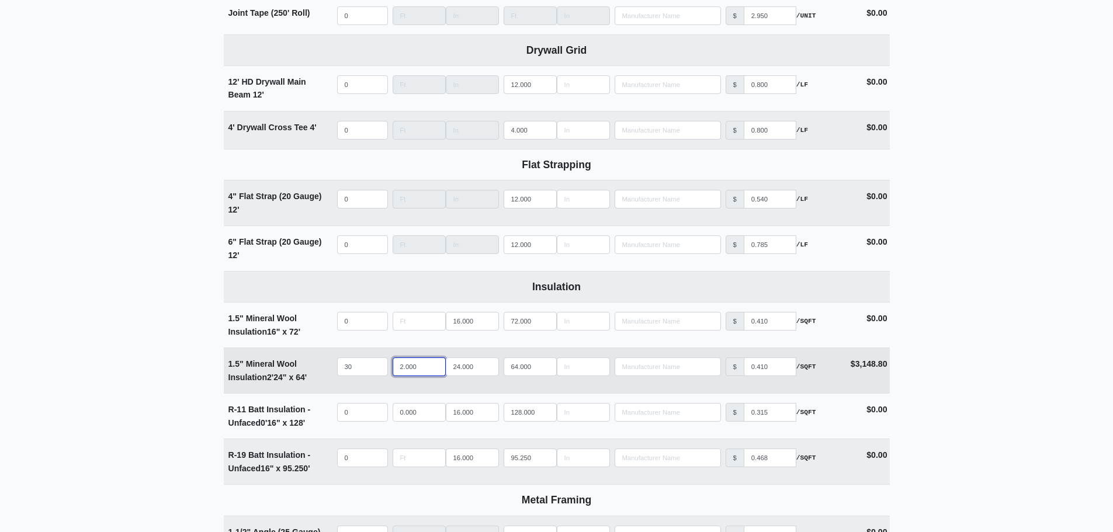
select select
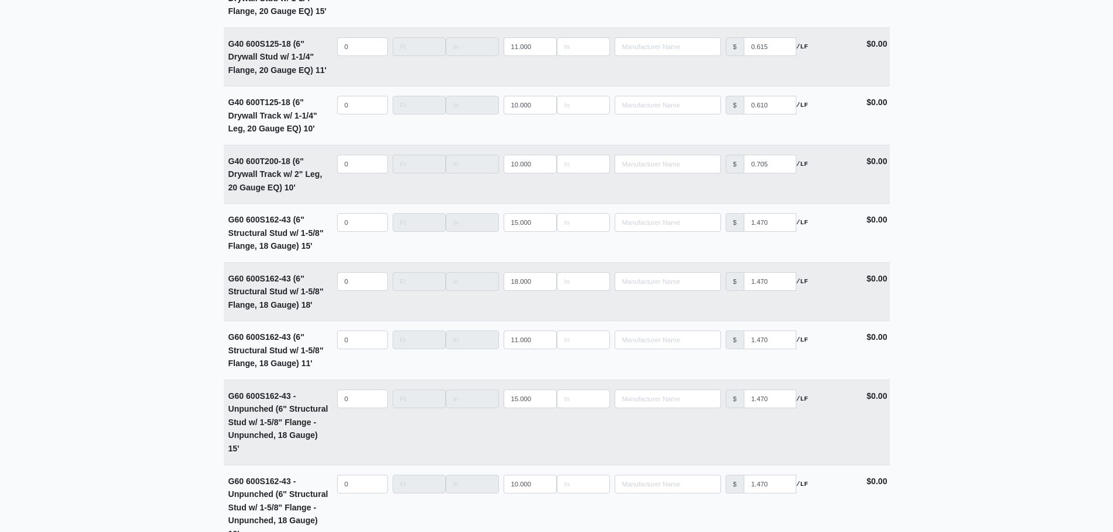
scroll to position [4518, 0]
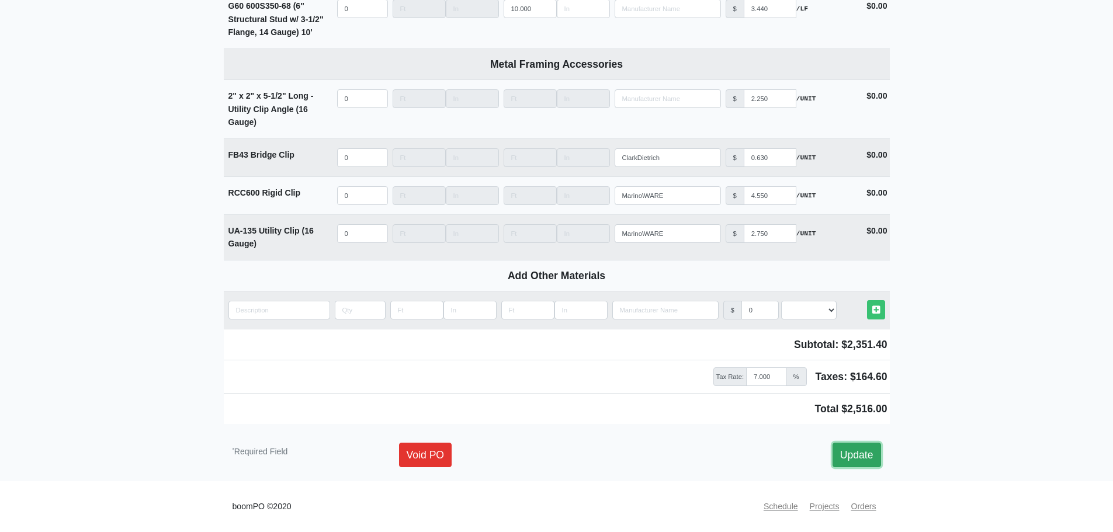
click at [845, 454] on link "Update" at bounding box center [856, 455] width 48 height 25
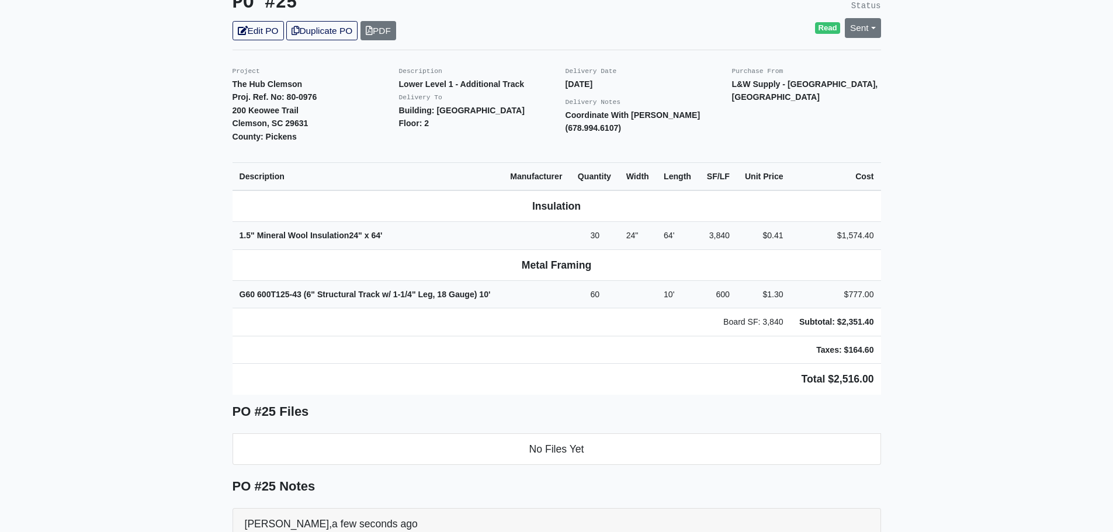
scroll to position [292, 0]
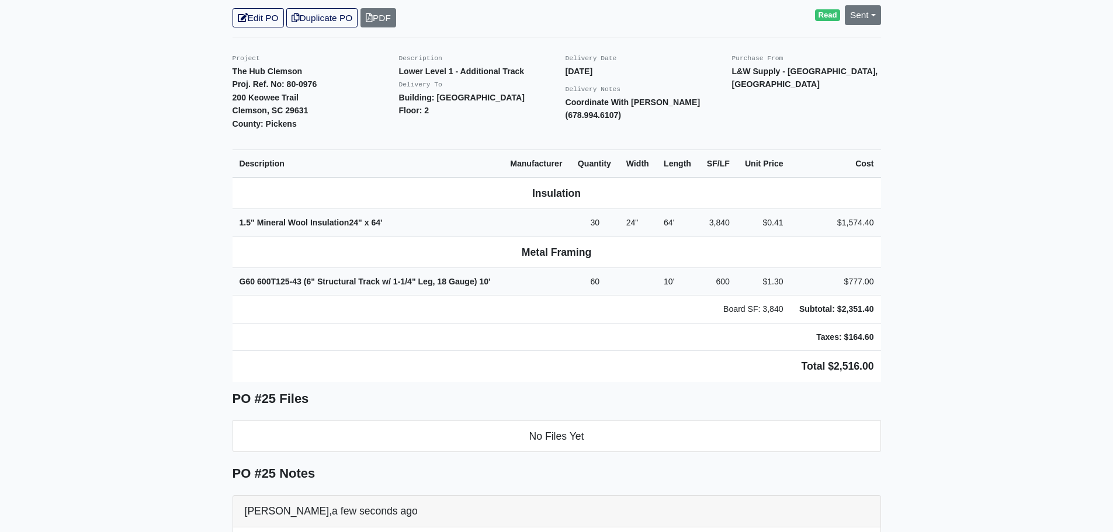
click at [989, 141] on main "Back to Project Roswell Drywall [STREET_ADDRESS] Tel: (770) 518 - 2442 Website:…" at bounding box center [556, 532] width 1113 height 1528
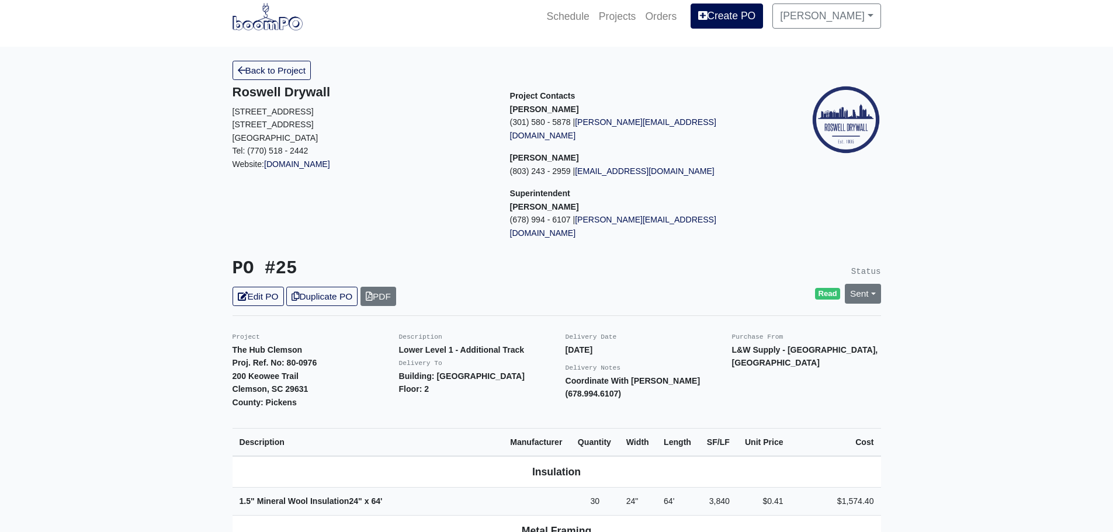
scroll to position [0, 0]
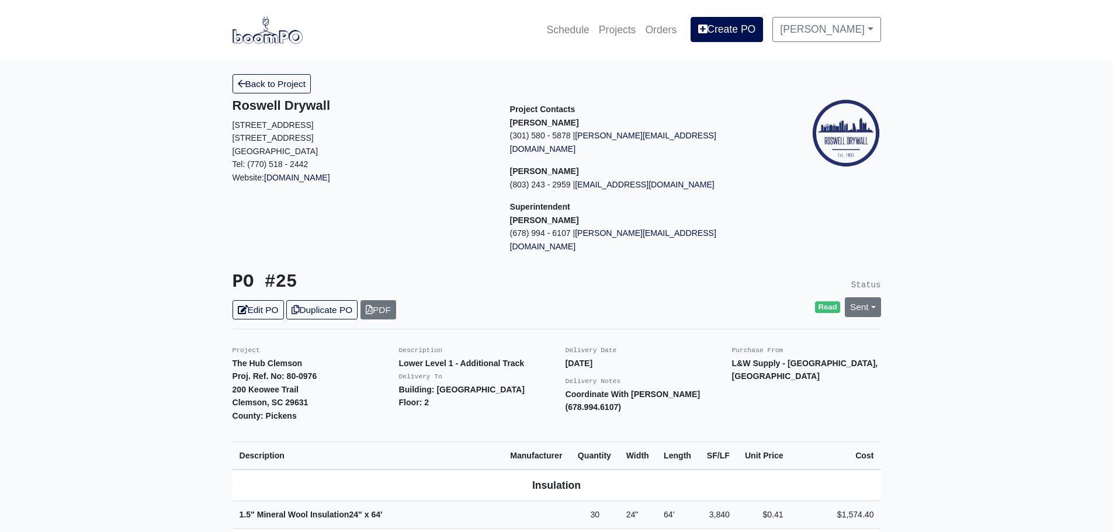
click at [245, 81] on icon at bounding box center [242, 83] width 8 height 9
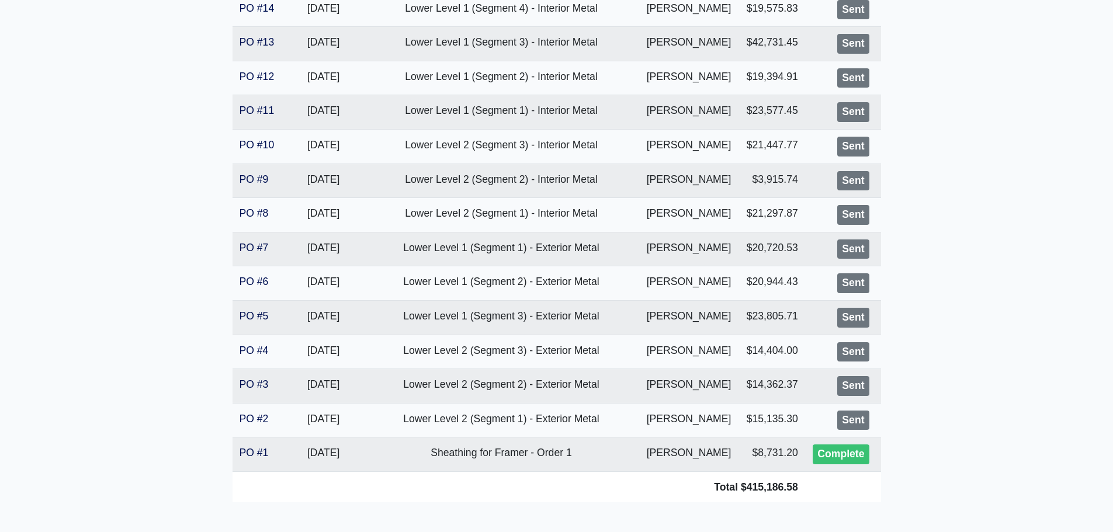
scroll to position [701, 0]
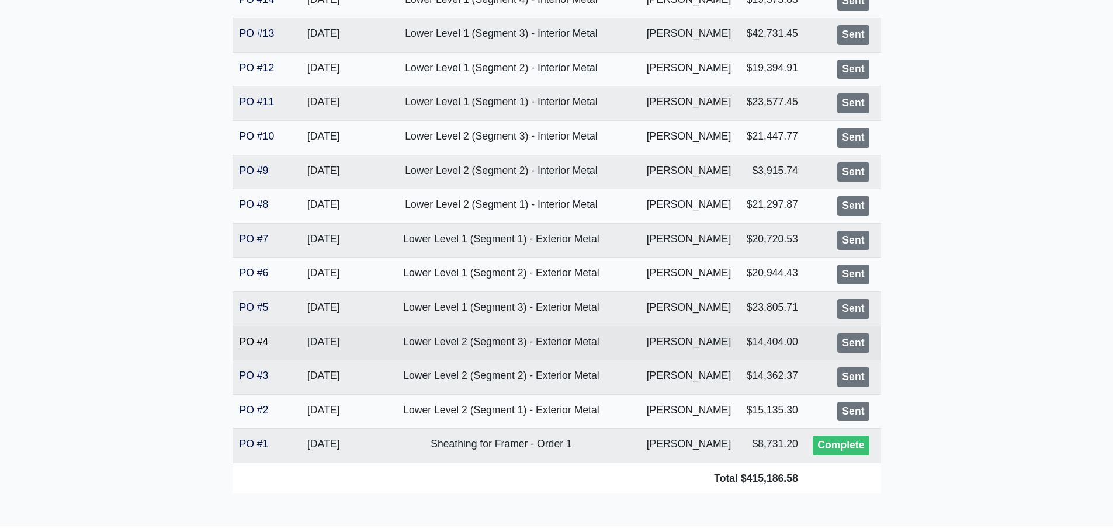
click at [252, 339] on link "PO #4" at bounding box center [253, 342] width 29 height 12
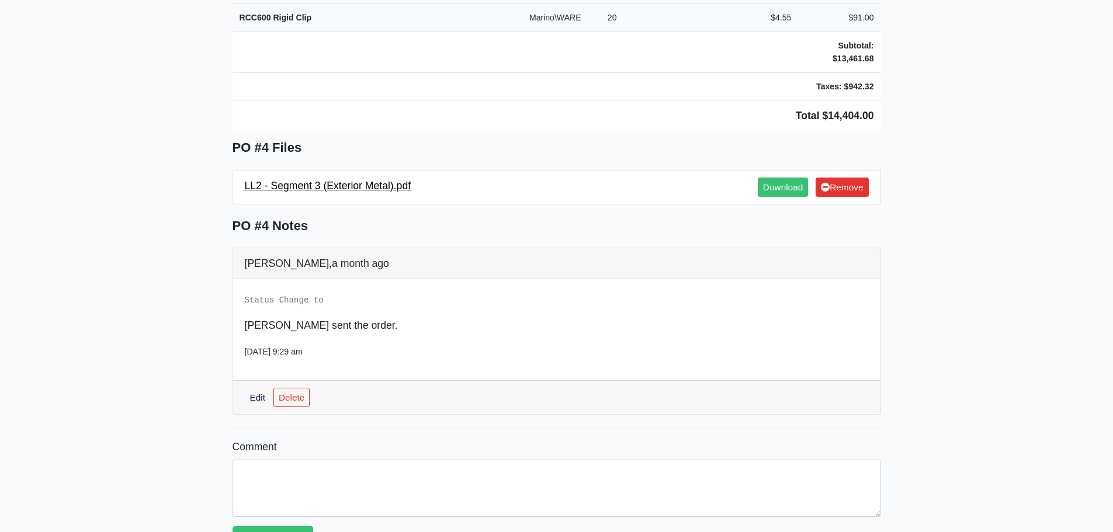
click at [313, 180] on link "LL2 - Segment 3 (Exterior Metal).pdf" at bounding box center [328, 186] width 166 height 12
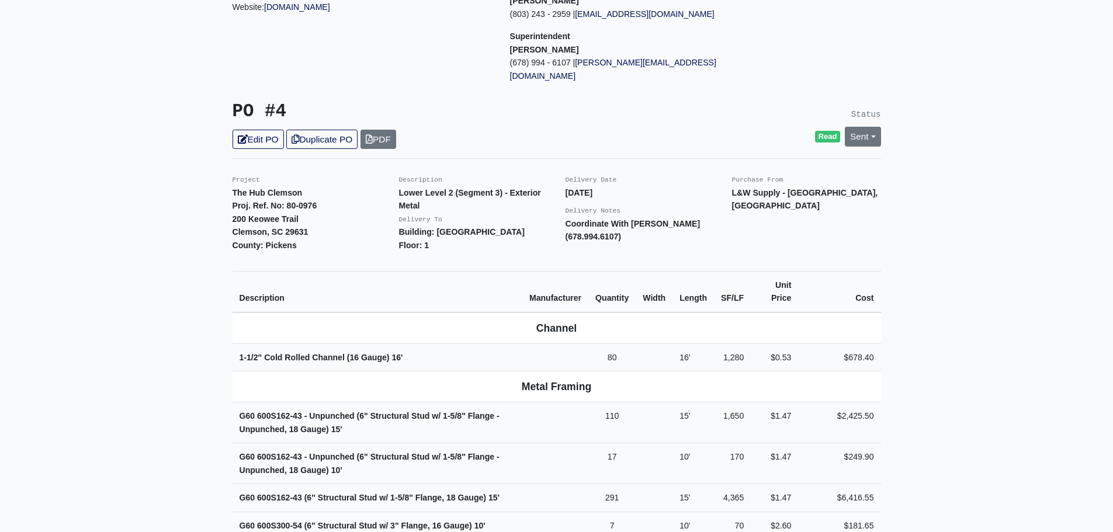
scroll to position [58, 0]
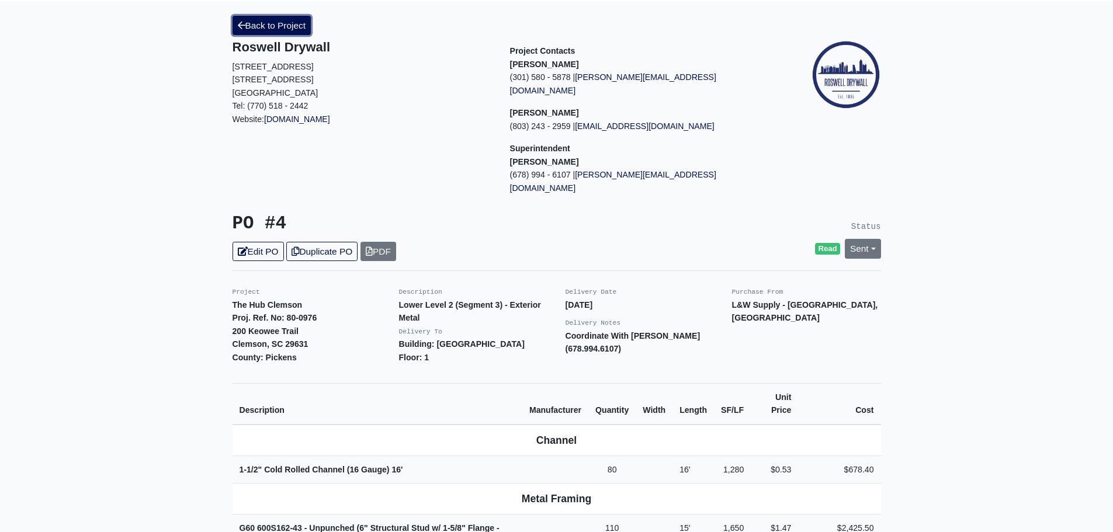
click at [251, 29] on link "Back to Project" at bounding box center [271, 25] width 79 height 19
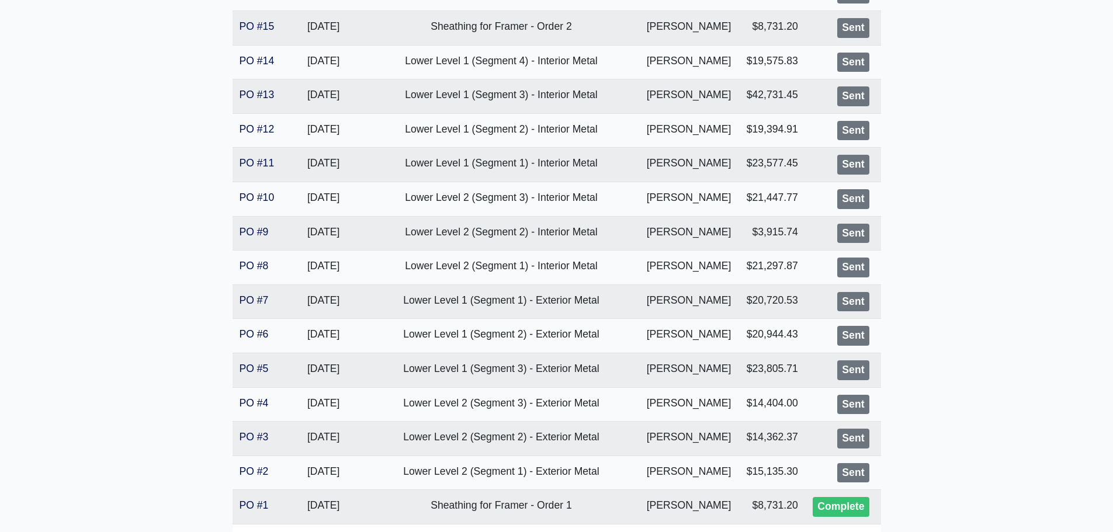
scroll to position [643, 0]
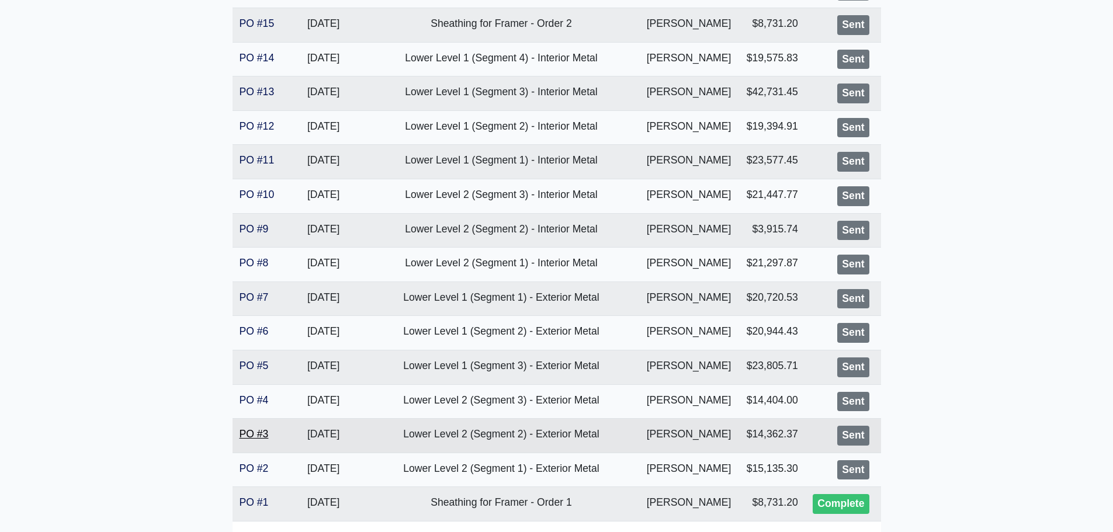
click at [266, 437] on link "PO #3" at bounding box center [253, 434] width 29 height 12
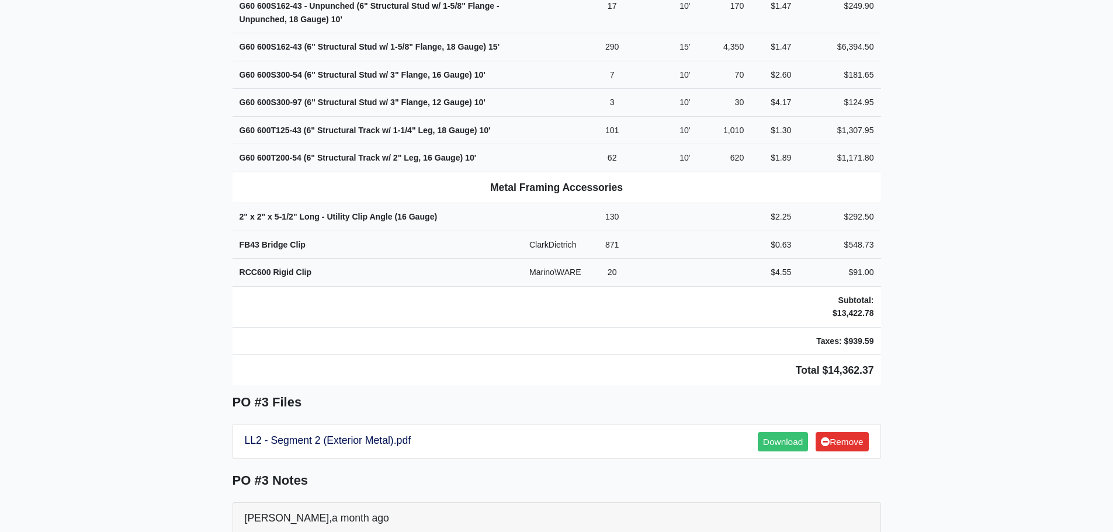
scroll to position [584, 0]
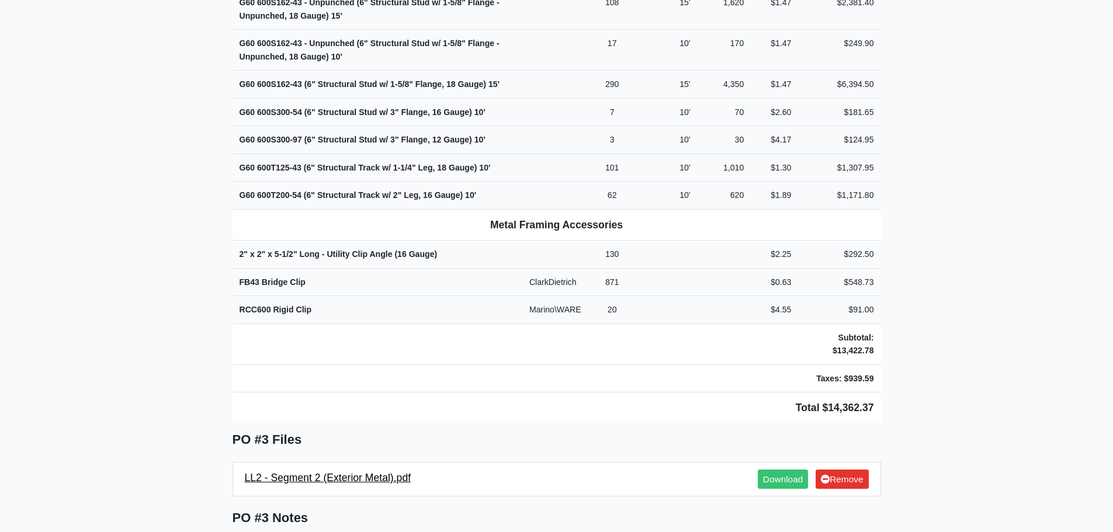
click at [325, 472] on link "LL2 - Segment 2 (Exterior Metal).pdf" at bounding box center [328, 478] width 166 height 12
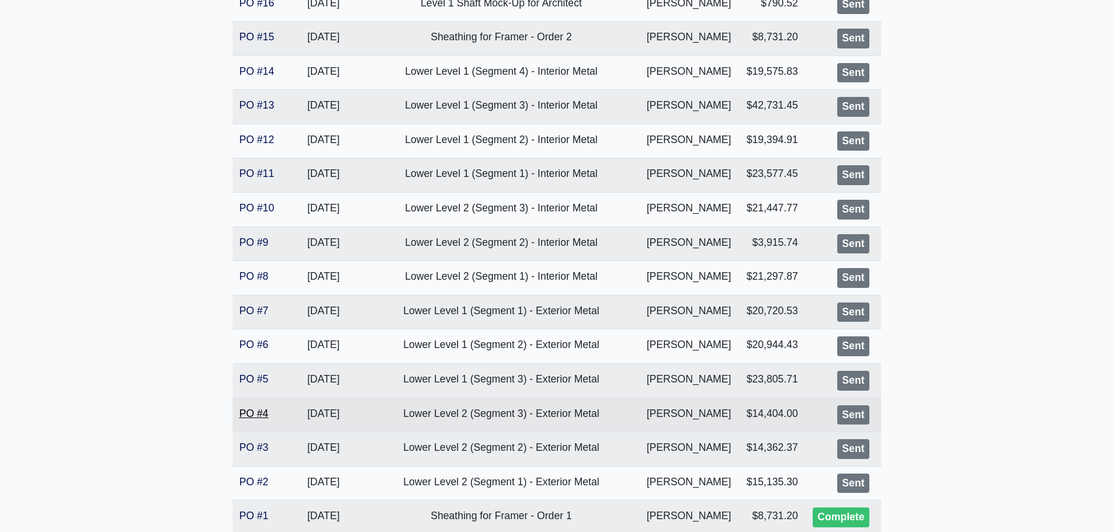
scroll to position [688, 0]
